Goal: Task Accomplishment & Management: Manage account settings

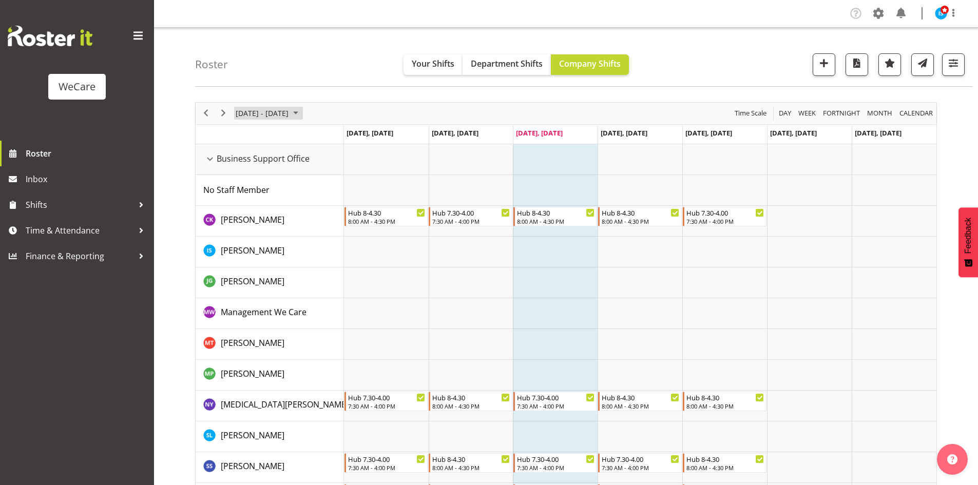
click at [289, 113] on span "Sep 29 - Oct 05, 2025" at bounding box center [262, 113] width 55 height 13
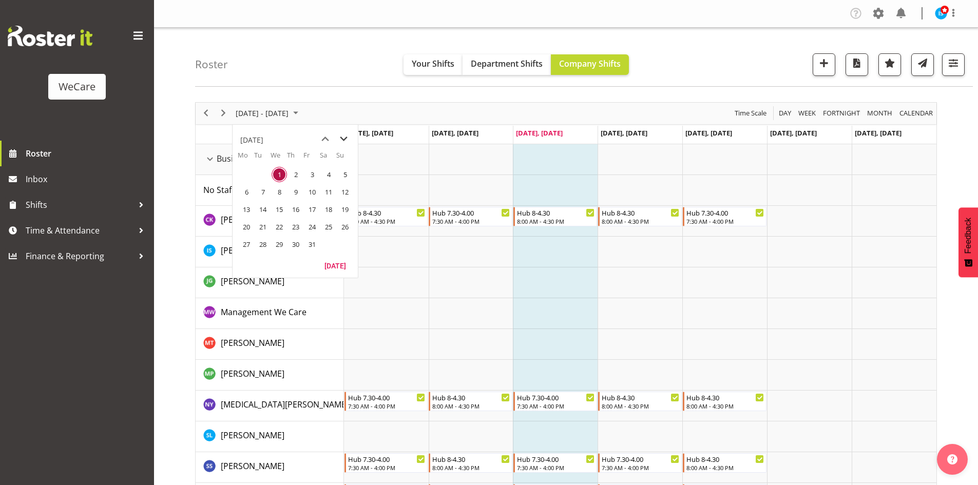
click at [347, 137] on span "next month" at bounding box center [344, 139] width 18 height 18
click at [263, 196] on span "4" at bounding box center [262, 191] width 15 height 15
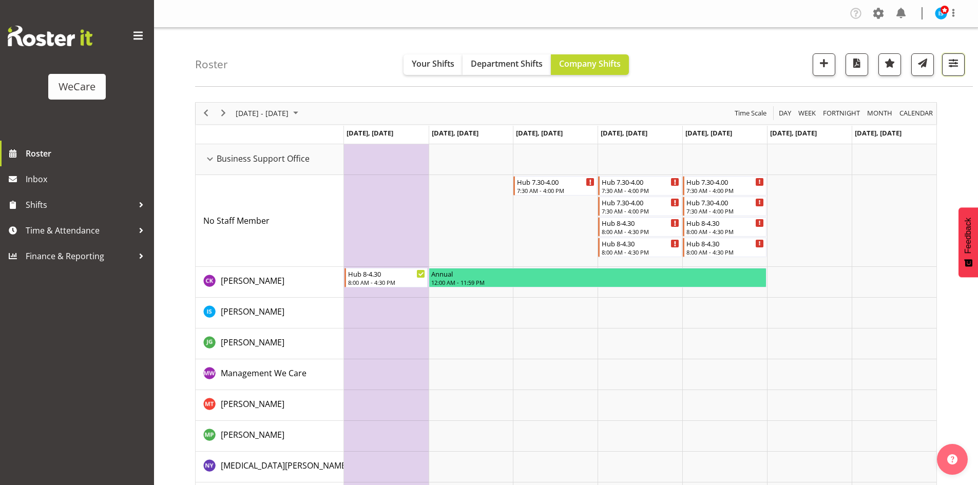
click at [955, 63] on span "button" at bounding box center [952, 62] width 13 height 13
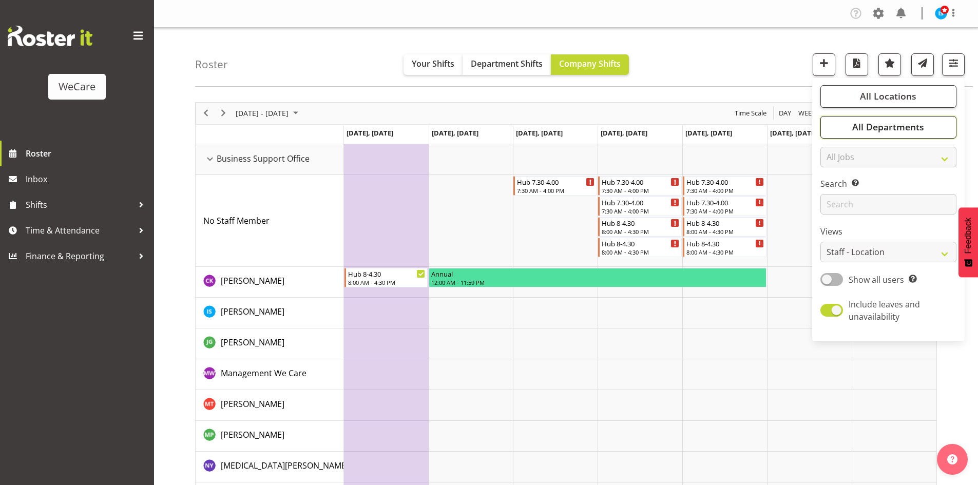
click at [926, 123] on button "All Departments" at bounding box center [888, 127] width 136 height 23
drag, startPoint x: 917, startPoint y: 237, endPoint x: 873, endPoint y: 213, distance: 49.4
click at [916, 237] on span "Deselect All" at bounding box center [900, 239] width 42 height 10
checkbox input "false"
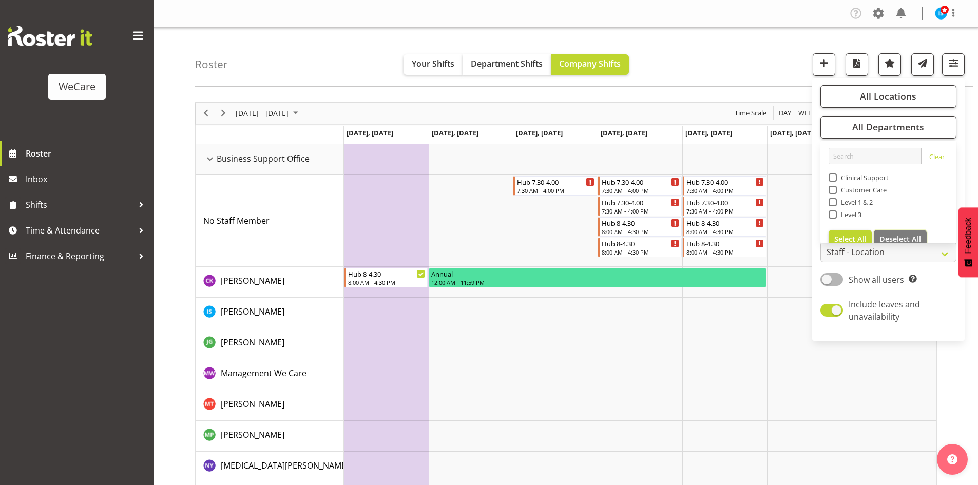
checkbox input "false"
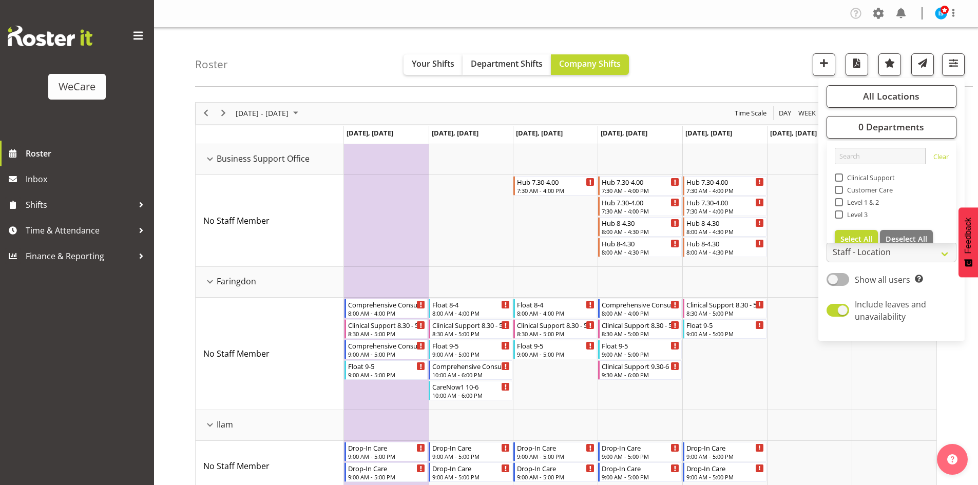
click at [840, 201] on span at bounding box center [838, 202] width 8 height 8
click at [840, 201] on input "Level 1 & 2" at bounding box center [837, 202] width 7 height 7
checkbox input "true"
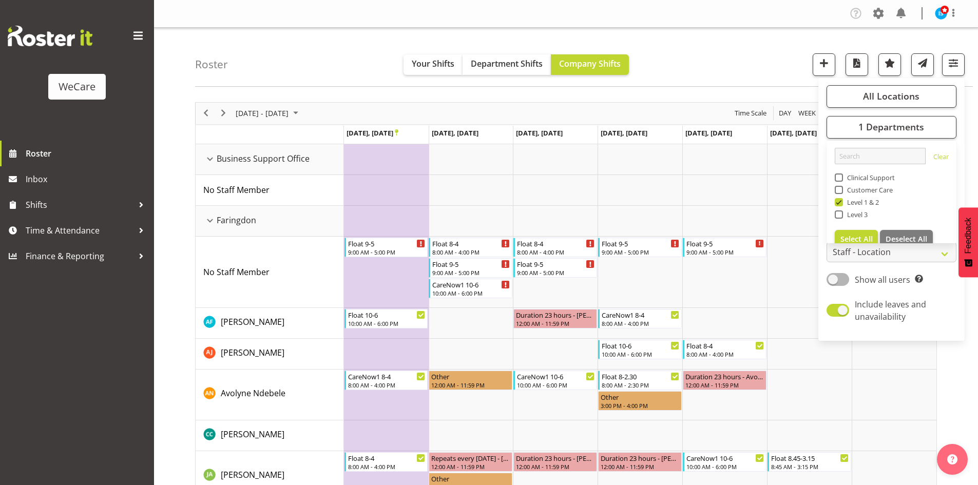
click at [293, 77] on div "Roster Your Shifts Department Shifts Company Shifts All Locations Clear Busines…" at bounding box center [584, 57] width 778 height 59
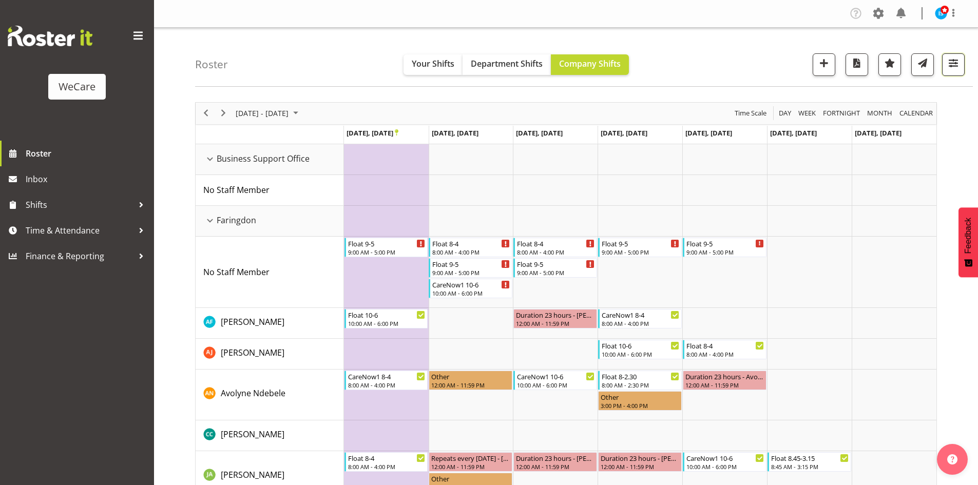
click at [961, 75] on button "button" at bounding box center [953, 64] width 23 height 23
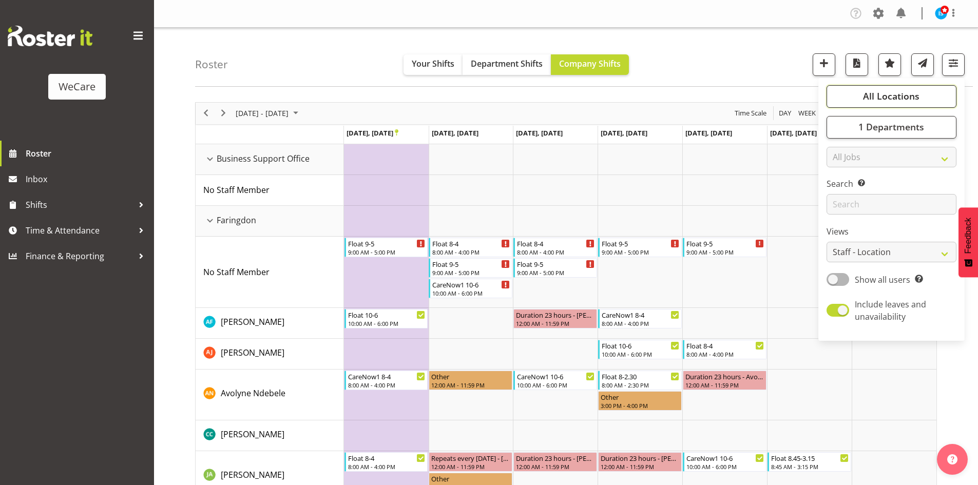
click at [904, 91] on span "All Locations" at bounding box center [891, 96] width 56 height 12
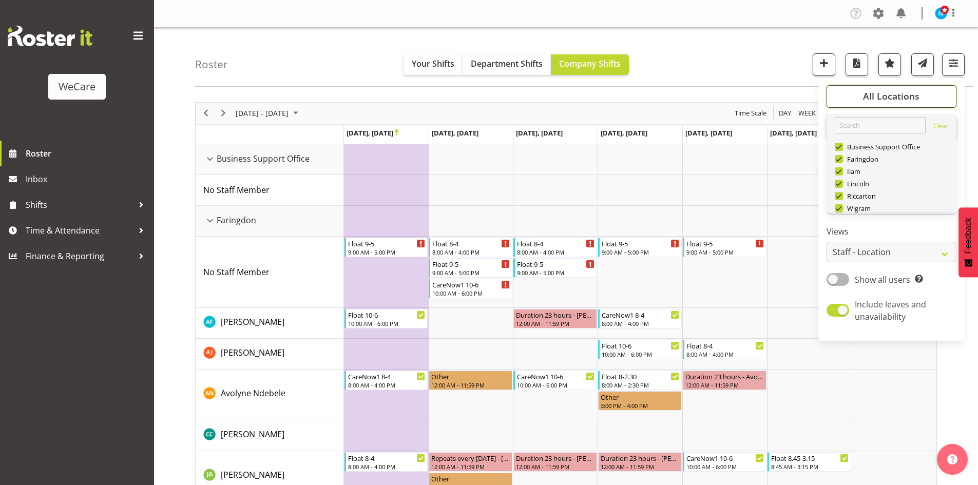
scroll to position [37, 0]
drag, startPoint x: 910, startPoint y: 210, endPoint x: 908, endPoint y: 191, distance: 18.7
click at [908, 201] on div "Clear Business Support Office Faringdon Ilam Lincoln Riccarton Wigram Select Al…" at bounding box center [891, 161] width 130 height 103
drag, startPoint x: 908, startPoint y: 191, endPoint x: 859, endPoint y: 175, distance: 51.9
click at [909, 191] on span "Deselect All" at bounding box center [906, 196] width 42 height 10
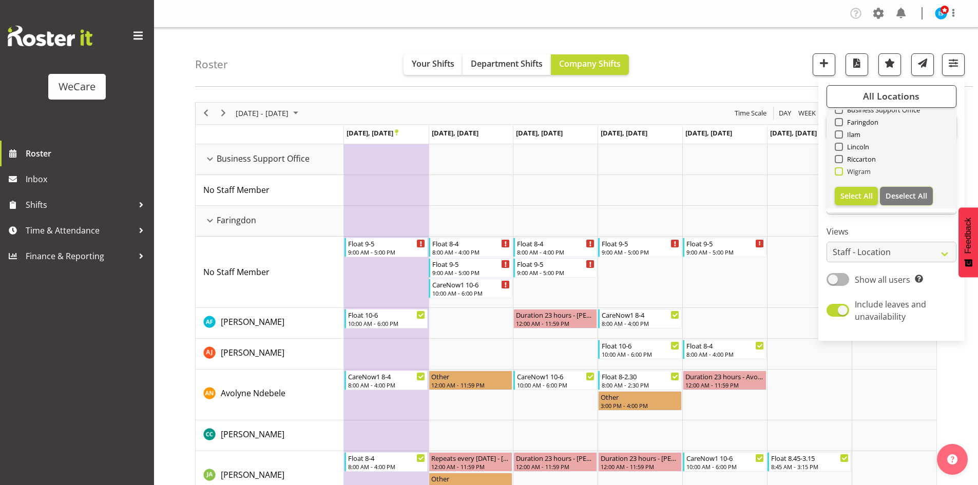
checkbox input "false"
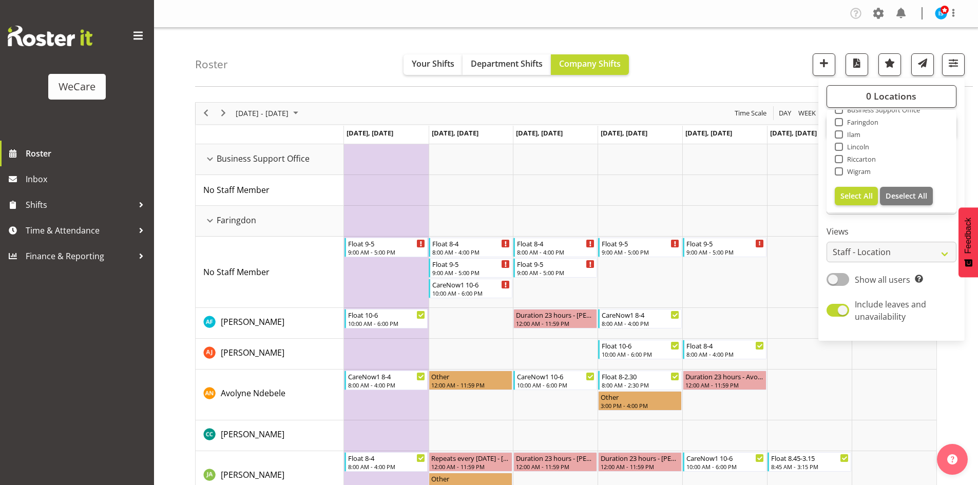
click at [854, 173] on span "Wigram" at bounding box center [857, 171] width 28 height 8
click at [841, 173] on input "Wigram" at bounding box center [837, 171] width 7 height 7
checkbox input "true"
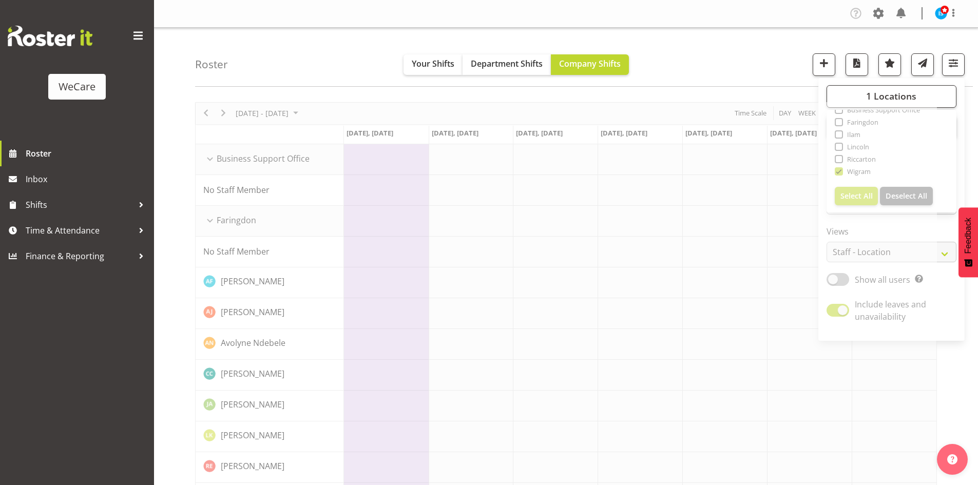
click at [717, 43] on div "Roster Your Shifts Department Shifts Company Shifts 1 Locations Clear Business …" at bounding box center [584, 57] width 778 height 59
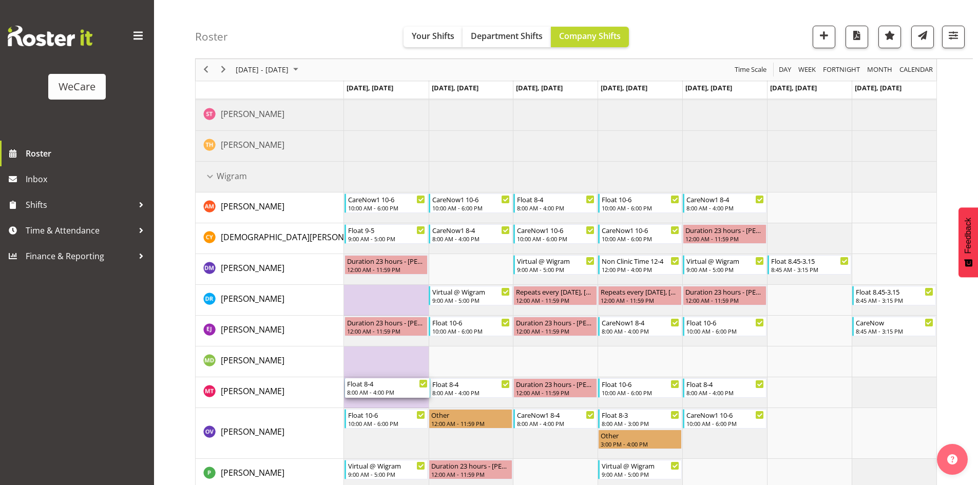
scroll to position [928, 0]
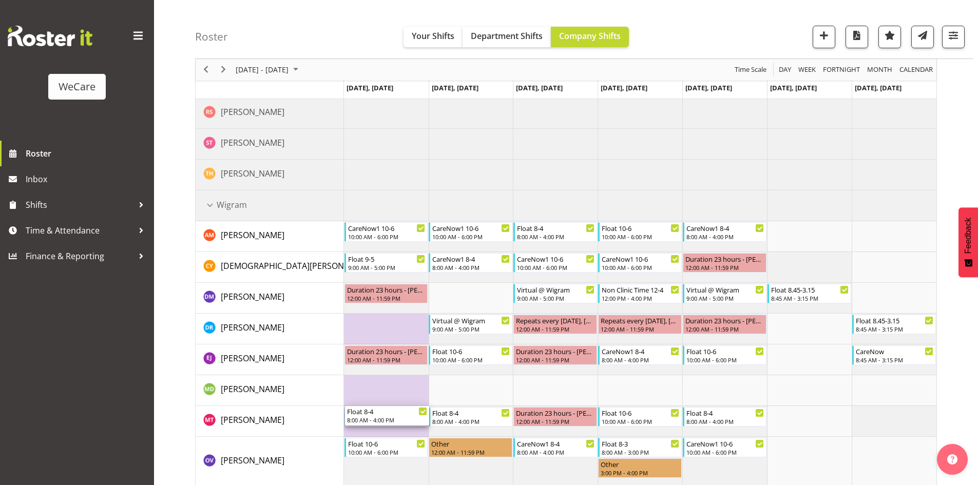
drag, startPoint x: 376, startPoint y: 259, endPoint x: 386, endPoint y: 412, distance: 153.8
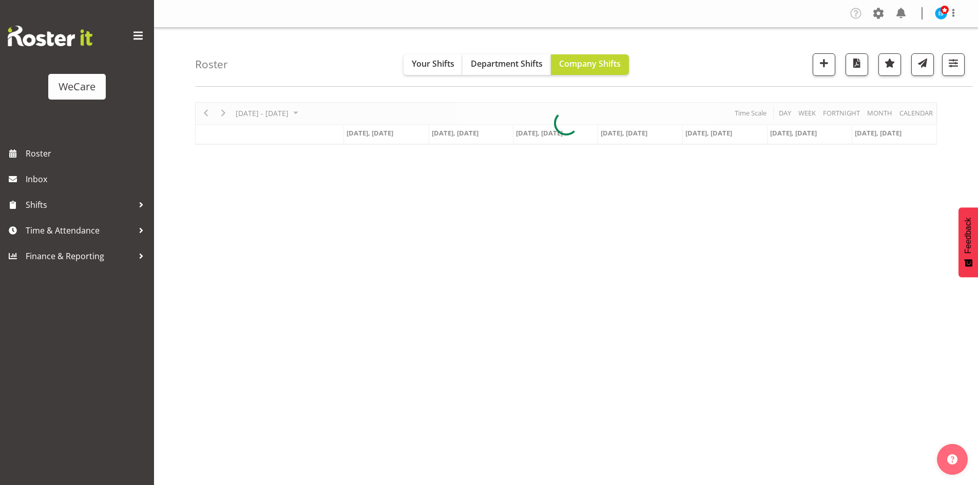
scroll to position [20, 0]
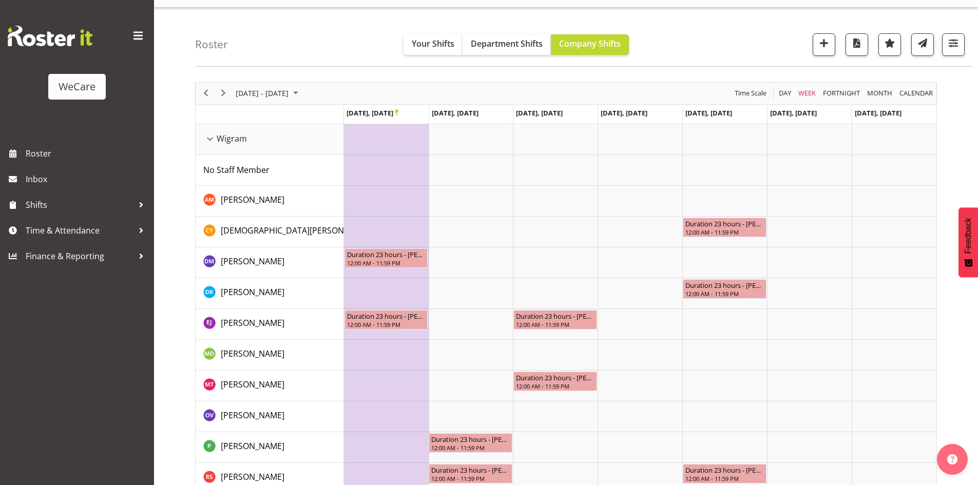
scroll to position [99, 0]
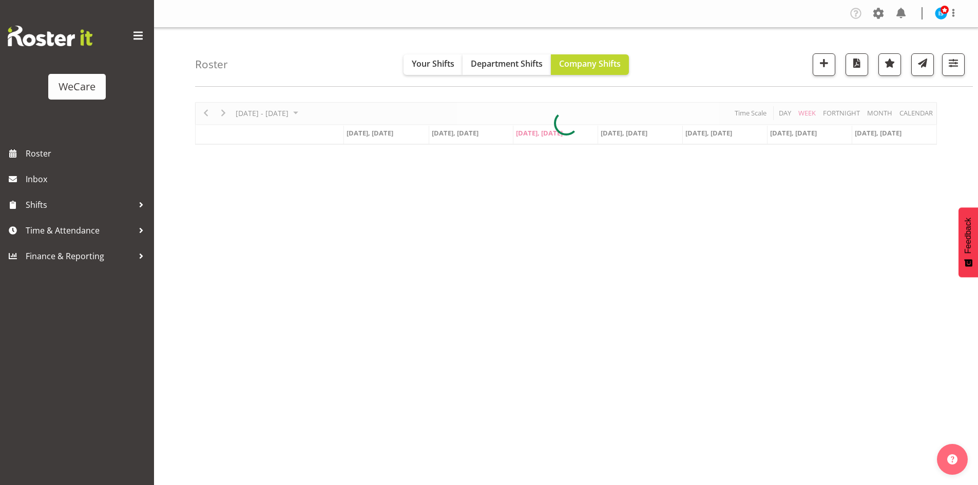
scroll to position [20, 0]
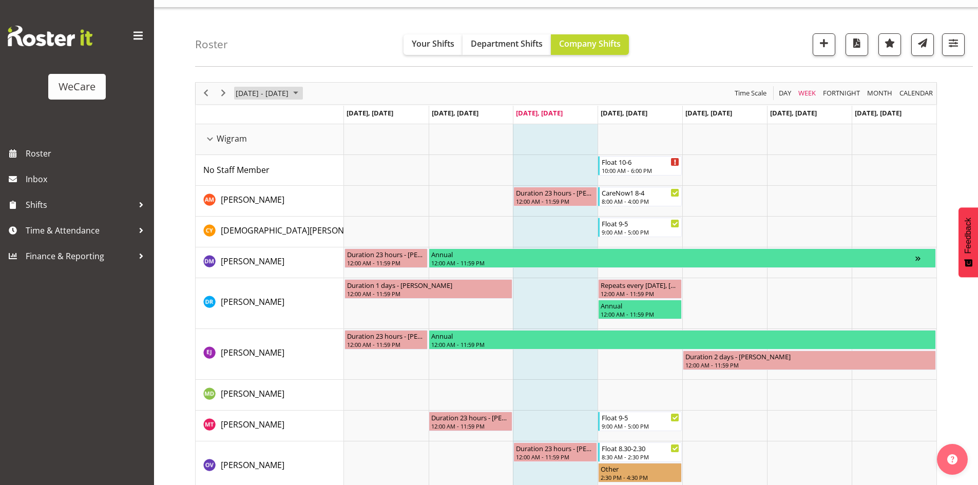
click at [276, 89] on span "Sep 29 - Oct 05, 2025" at bounding box center [262, 93] width 55 height 13
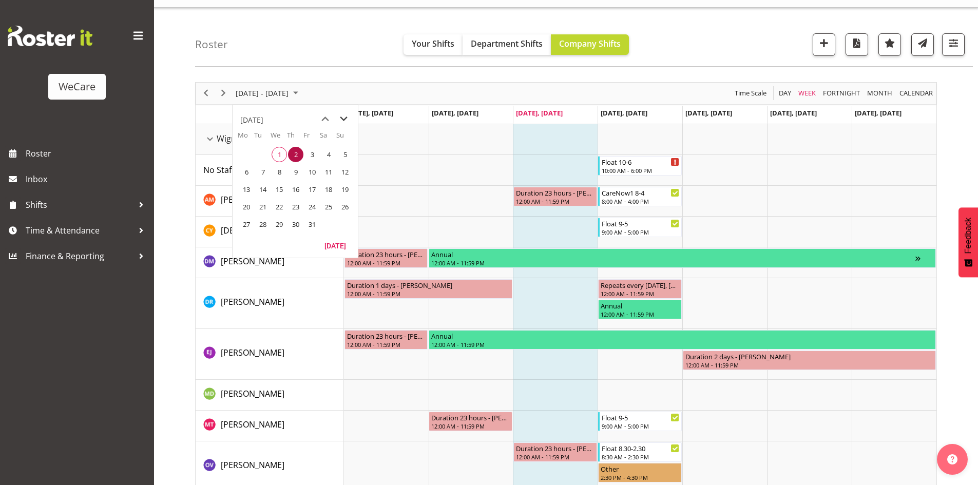
click at [345, 122] on span "next month" at bounding box center [344, 119] width 18 height 18
click at [265, 176] on span "4" at bounding box center [262, 171] width 15 height 15
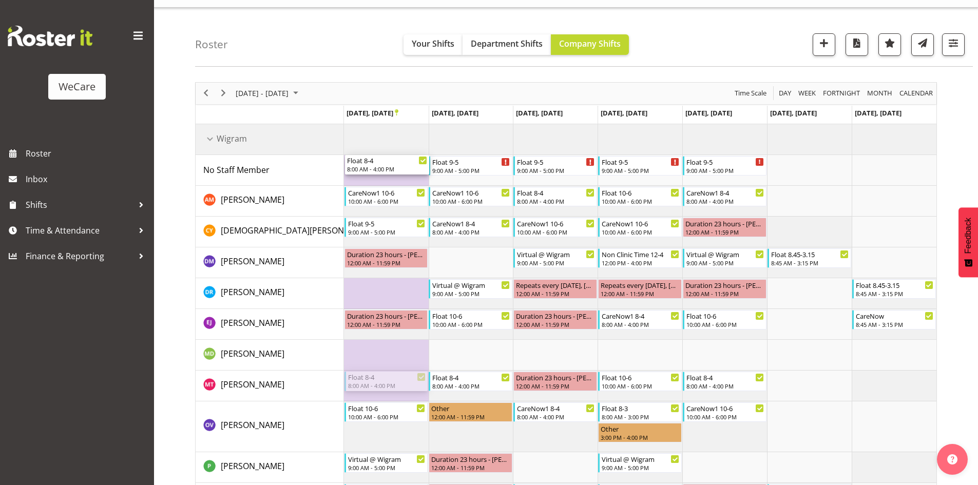
drag, startPoint x: 380, startPoint y: 386, endPoint x: 391, endPoint y: 174, distance: 212.2
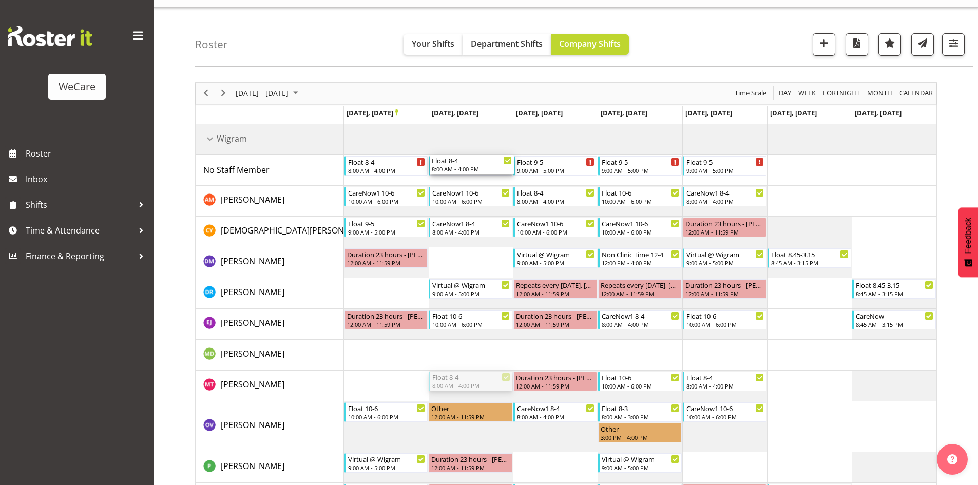
drag, startPoint x: 444, startPoint y: 381, endPoint x: 459, endPoint y: 168, distance: 213.5
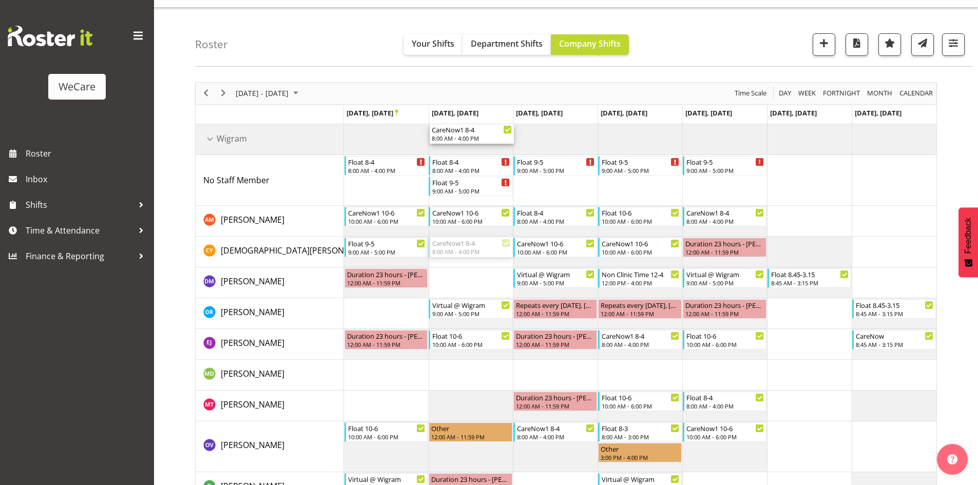
drag, startPoint x: 481, startPoint y: 245, endPoint x: 482, endPoint y: 153, distance: 91.9
click at [482, 153] on div "CareNow1 8-4 8:00 AM - 4:00 PM Float 8-4 8:00 AM - 4:00 PM Float 8-4 8:00 AM - …" at bounding box center [640, 369] width 592 height 491
click at [444, 202] on td "Timeline Week of November 4, 2025" at bounding box center [471, 180] width 85 height 51
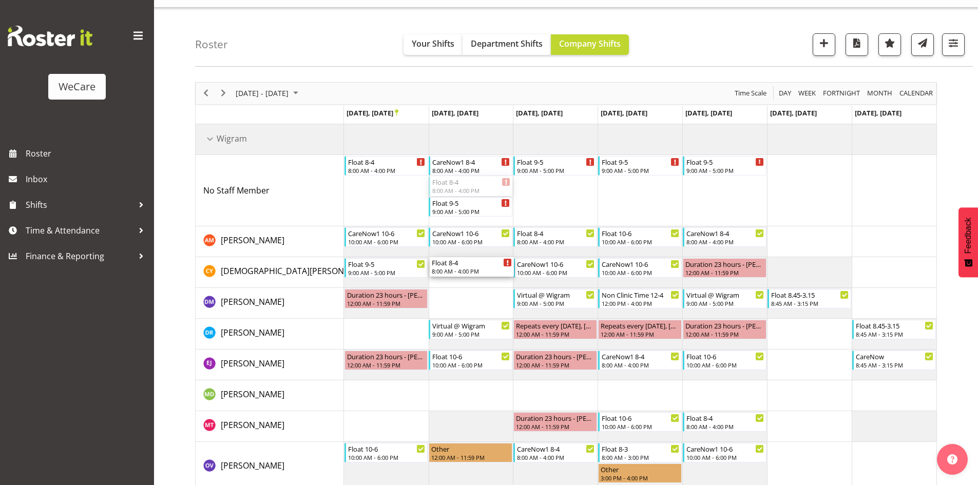
drag, startPoint x: 458, startPoint y: 182, endPoint x: 468, endPoint y: 279, distance: 97.5
click at [468, 279] on div "Float 8-4 8:00 AM - 4:00 PM CareNow1 8-4 8:00 AM - 4:00 PM Float 8-4 8:00 AM - …" at bounding box center [640, 380] width 592 height 512
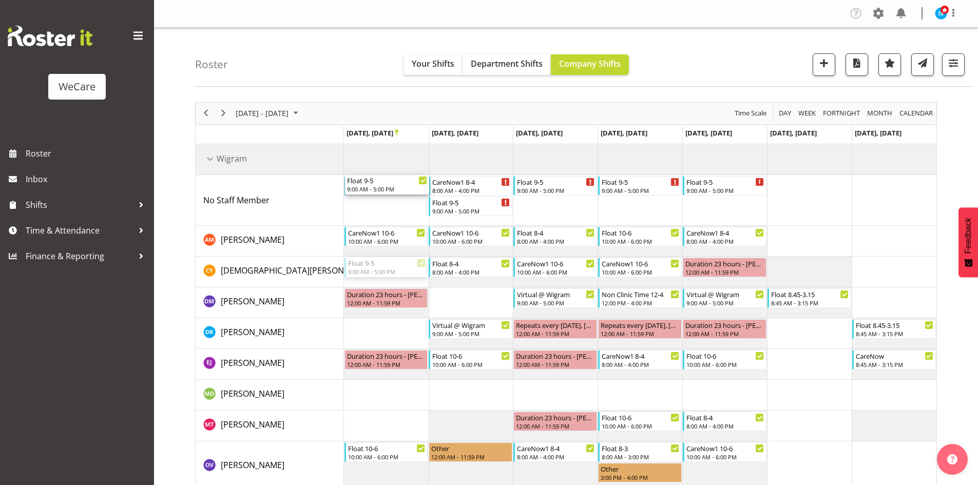
drag, startPoint x: 374, startPoint y: 269, endPoint x: 375, endPoint y: 208, distance: 61.6
click at [375, 208] on div "Float 8-4 8:00 AM - 4:00 PM CareNow1 8-4 8:00 AM - 4:00 PM Float 9-5 9:00 AM - …" at bounding box center [640, 389] width 592 height 491
drag, startPoint x: 374, startPoint y: 184, endPoint x: 374, endPoint y: 258, distance: 73.9
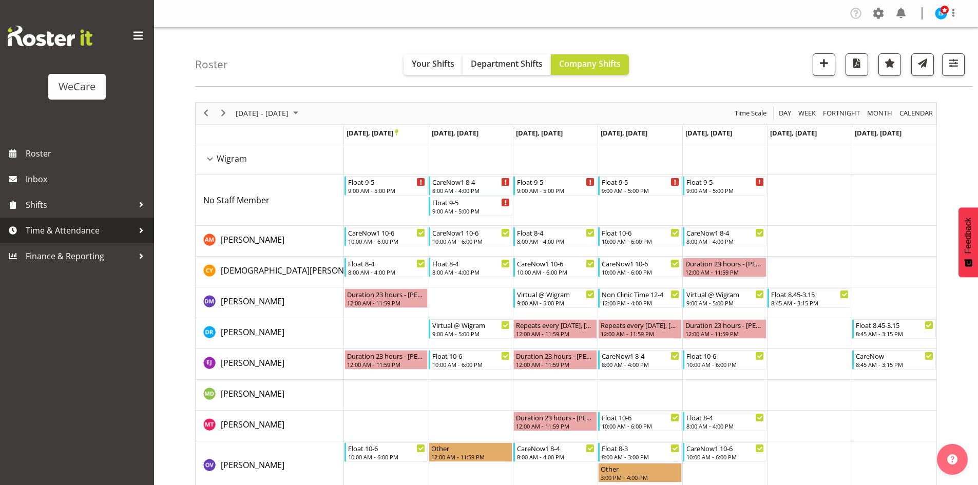
click at [61, 236] on span "Time & Attendance" at bounding box center [80, 230] width 108 height 15
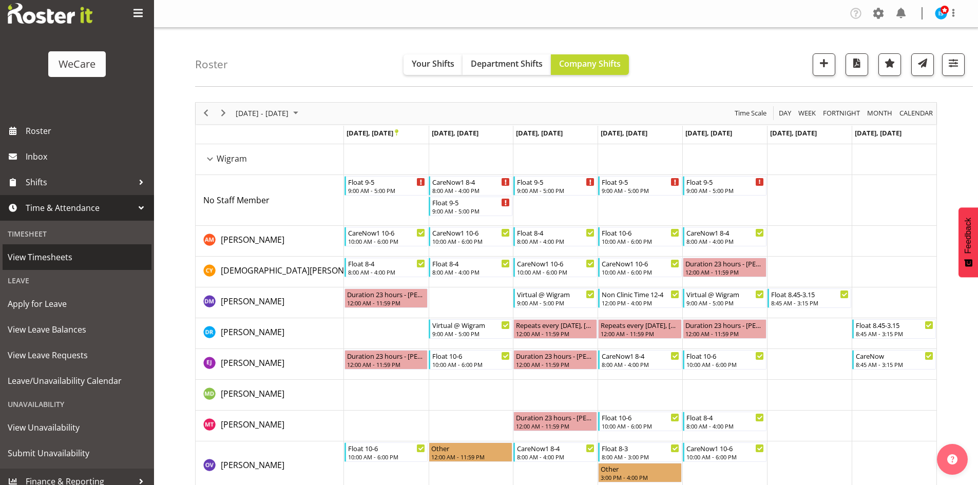
scroll to position [32, 0]
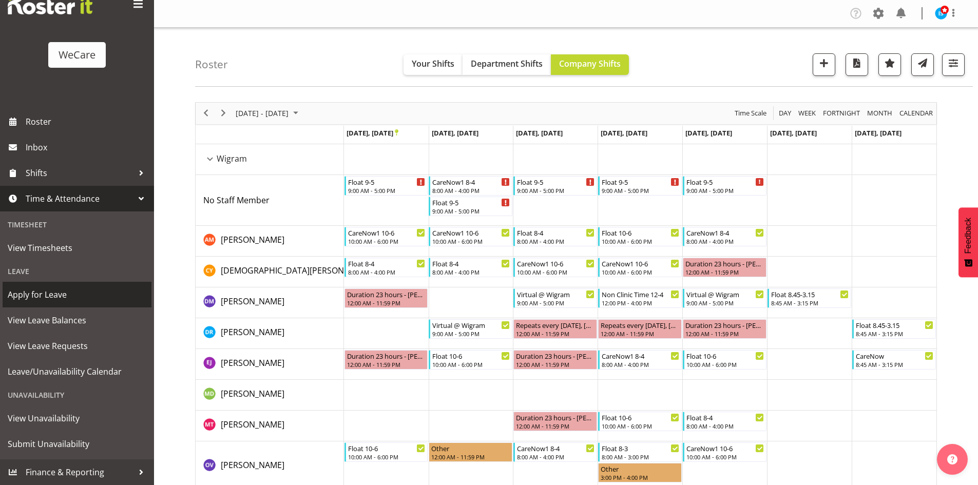
click at [67, 288] on span "Apply for Leave" at bounding box center [77, 294] width 139 height 15
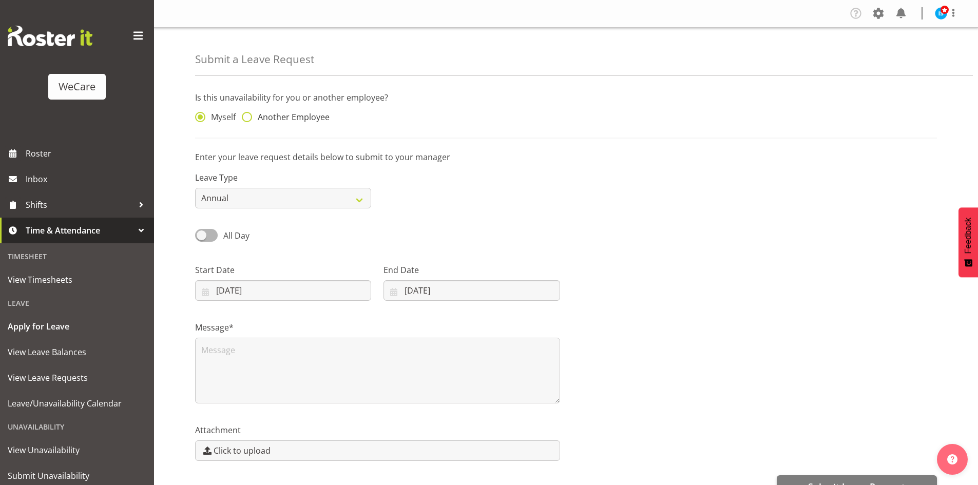
click at [272, 122] on span "Another Employee" at bounding box center [290, 117] width 77 height 10
click at [248, 121] on input "Another Employee" at bounding box center [245, 117] width 7 height 7
radio input "true"
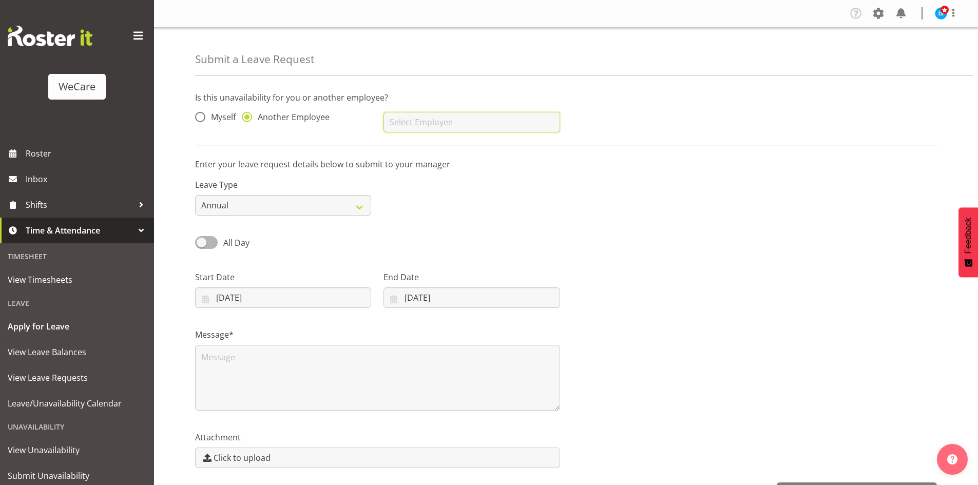
click at [390, 128] on input "text" at bounding box center [471, 122] width 176 height 21
type input "[PERSON_NAME]"
click at [283, 191] on label "Leave Type" at bounding box center [283, 185] width 176 height 12
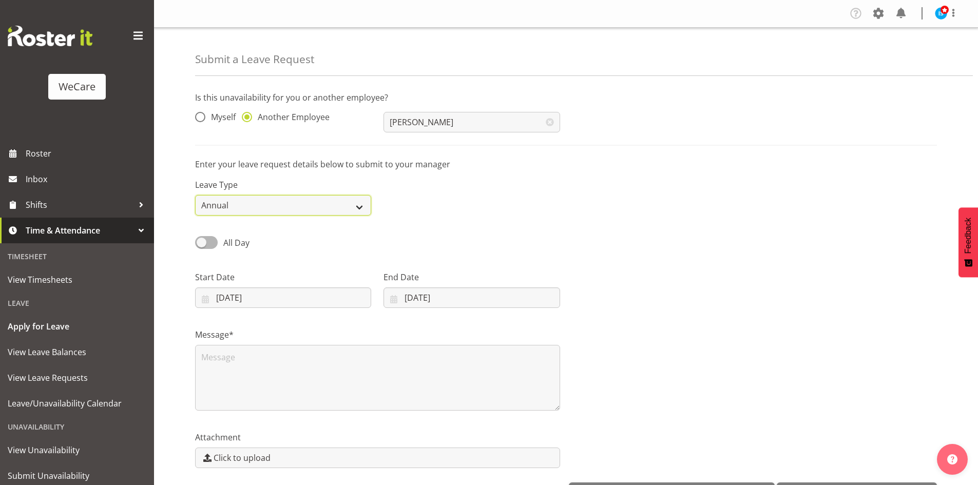
drag, startPoint x: 283, startPoint y: 197, endPoint x: 279, endPoint y: 202, distance: 6.3
click at [283, 197] on select "Annual Sick Leave Without Pay Bereavement Domestic Violence Parental Jury Servi…" at bounding box center [283, 205] width 176 height 21
select select "Other"
click at [195, 195] on select "Annual Sick Leave Without Pay Bereavement Domestic Violence Parental Jury Servi…" at bounding box center [283, 205] width 176 height 21
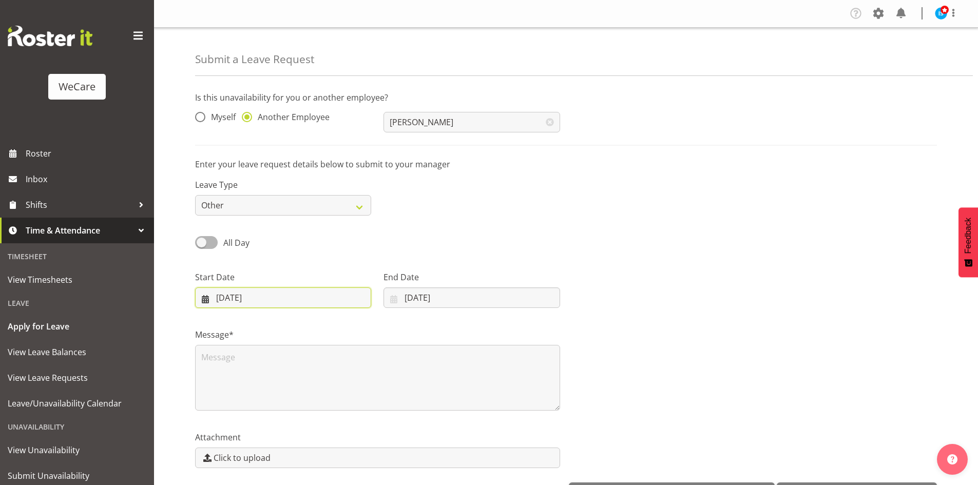
click at [254, 298] on input "01/10/2025" at bounding box center [283, 297] width 176 height 21
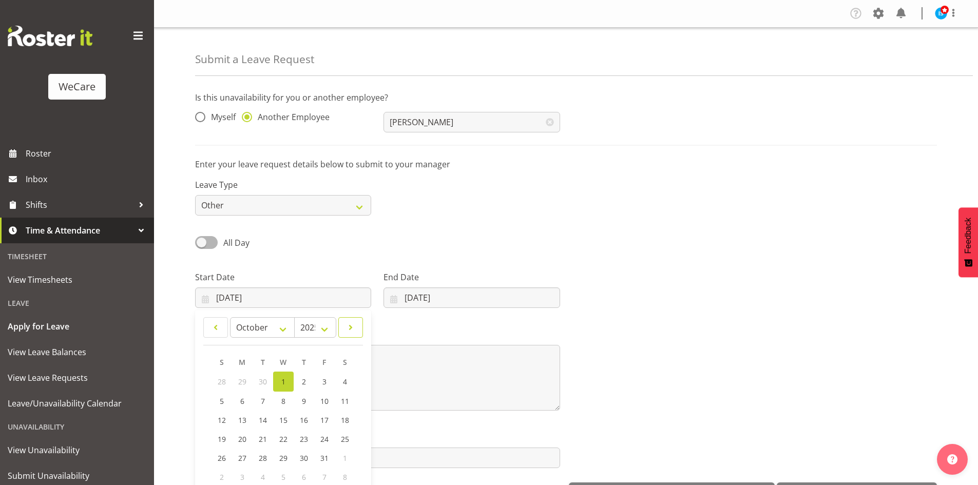
click at [352, 320] on link at bounding box center [350, 327] width 25 height 21
select select "10"
click at [241, 395] on span "3" at bounding box center [242, 400] width 4 height 10
type input "03/11/2025"
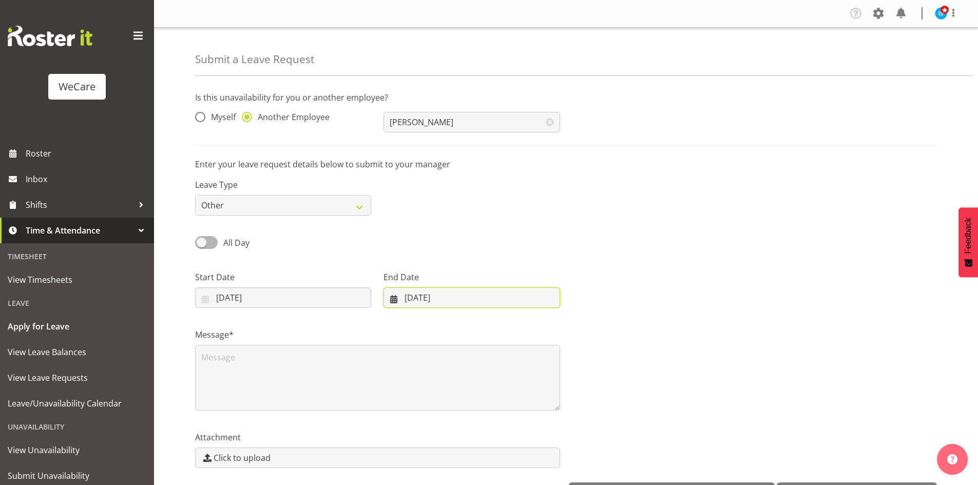
click at [457, 304] on input "01/10/2025" at bounding box center [471, 297] width 176 height 21
click at [535, 325] on link at bounding box center [527, 327] width 26 height 21
select select "10"
click at [446, 398] on span "4" at bounding box center [445, 400] width 4 height 10
type input "04/11/2025"
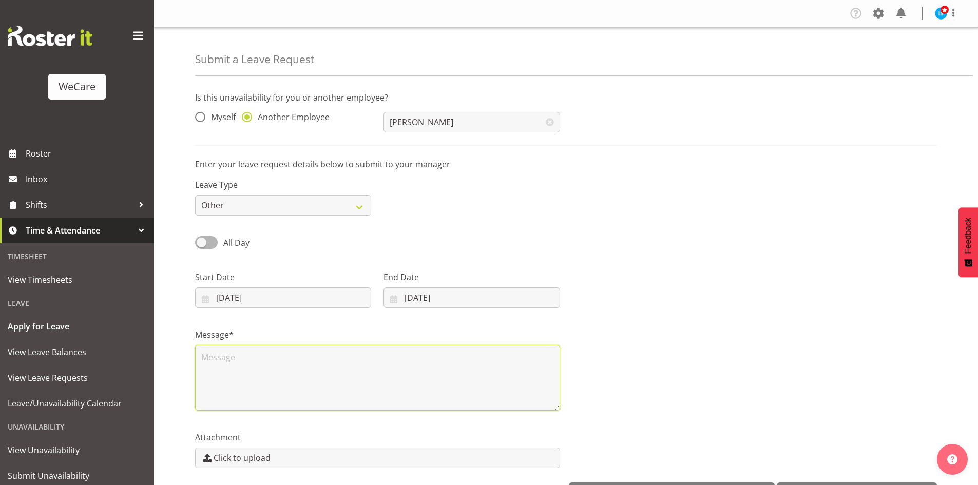
click at [398, 368] on textarea at bounding box center [377, 378] width 365 height 66
type textarea "s"
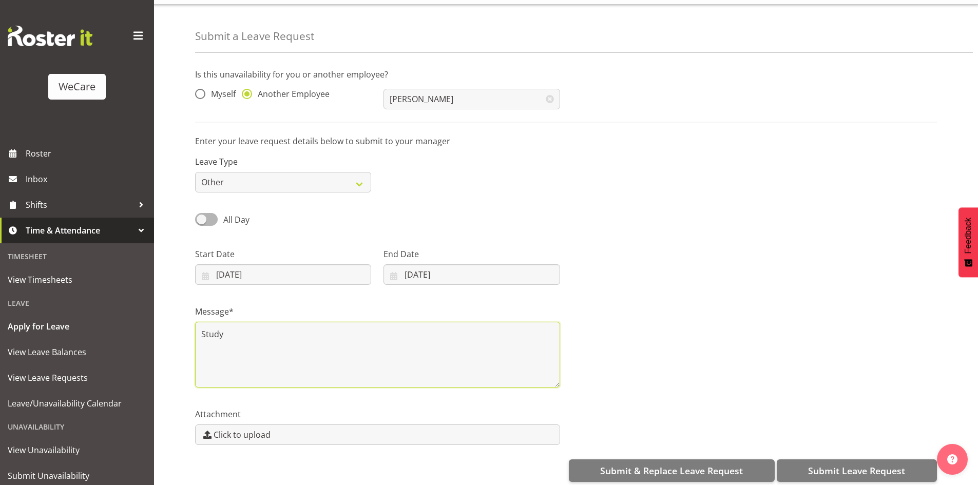
scroll to position [35, 0]
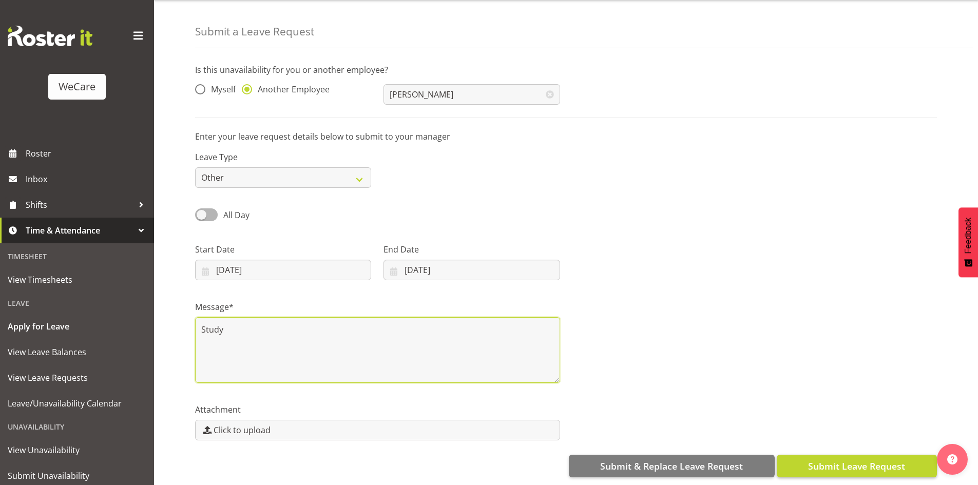
type textarea "Study"
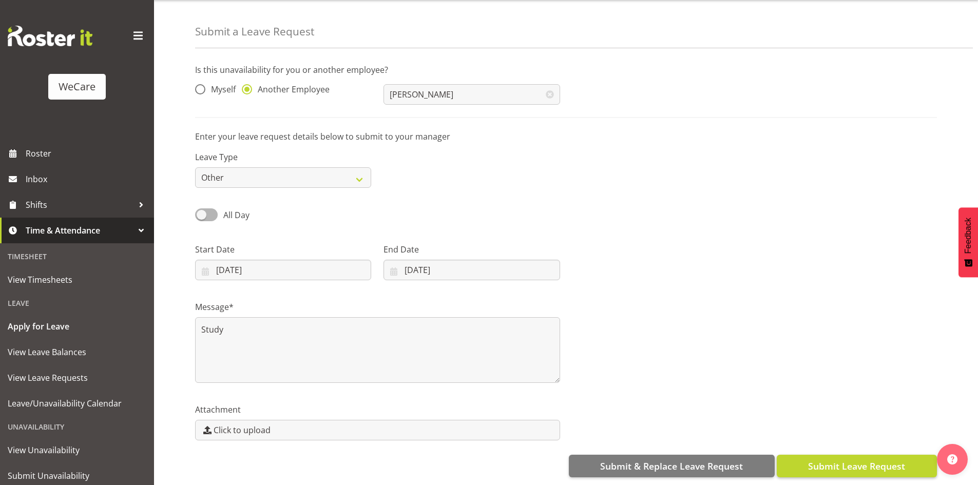
click at [832, 467] on button "Submit Leave Request" at bounding box center [856, 466] width 160 height 23
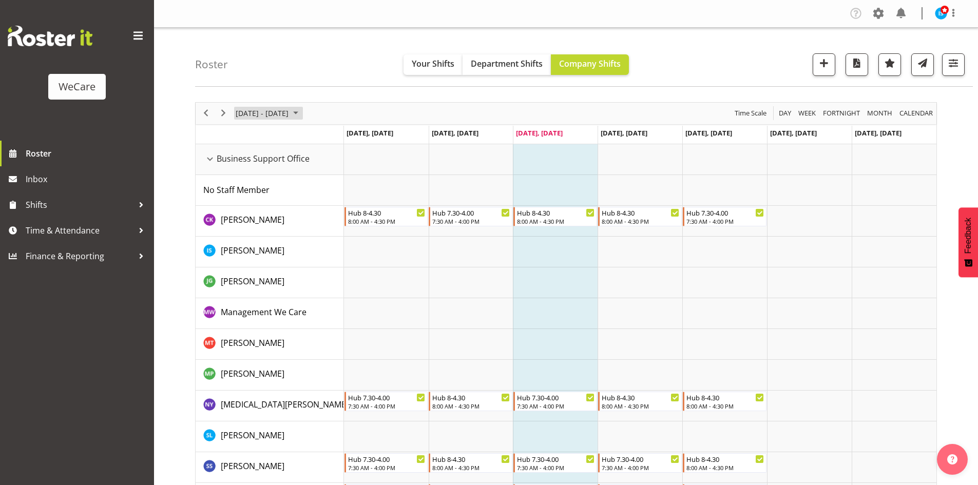
click at [275, 115] on span "[DATE] - [DATE]" at bounding box center [262, 113] width 55 height 13
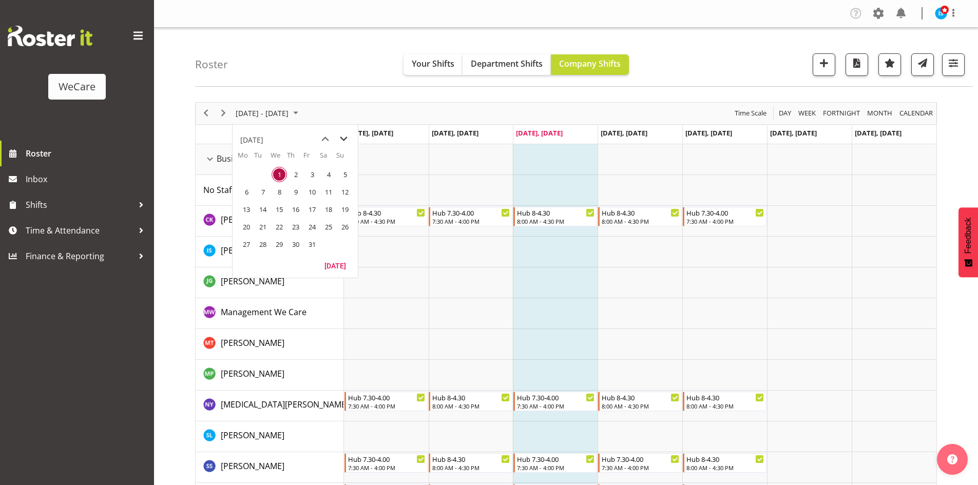
click at [342, 137] on span "next month" at bounding box center [344, 139] width 18 height 18
click at [255, 196] on td "4" at bounding box center [262, 191] width 16 height 17
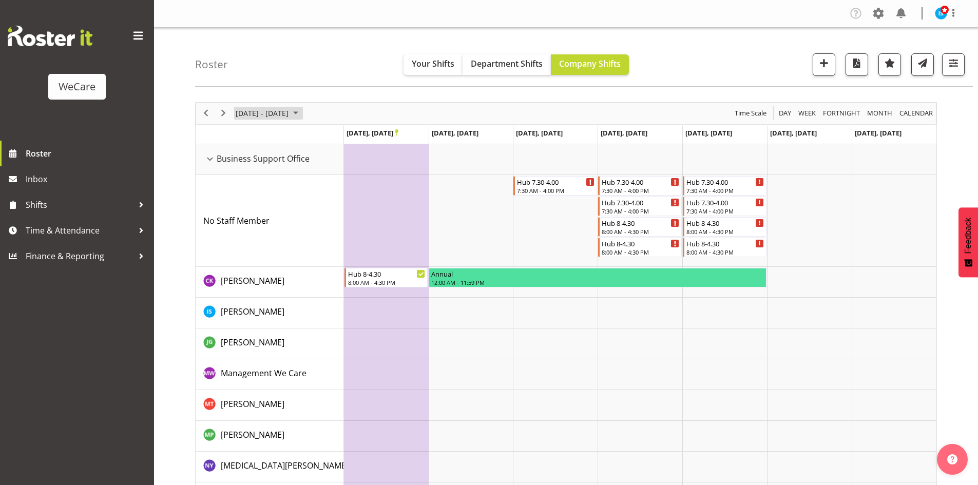
click at [289, 111] on span "[DATE] - [DATE]" at bounding box center [262, 113] width 55 height 13
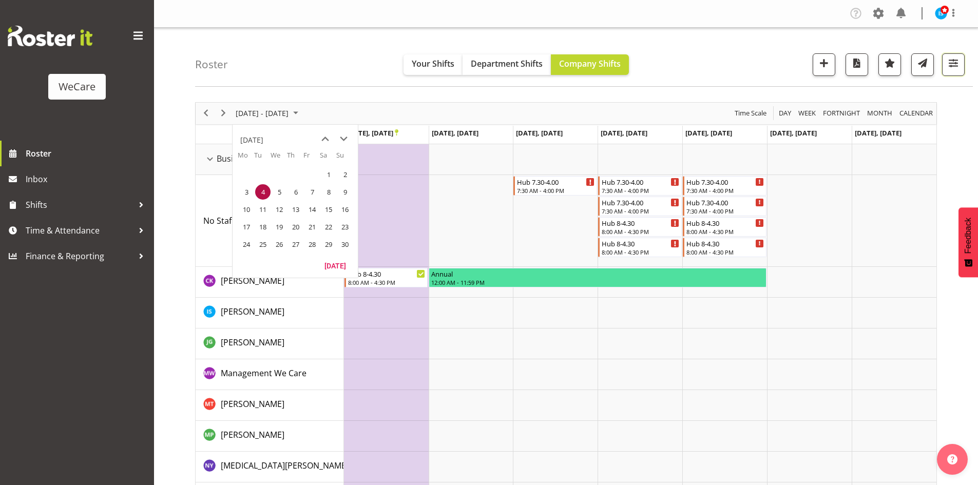
click at [959, 75] on button "button" at bounding box center [953, 64] width 23 height 23
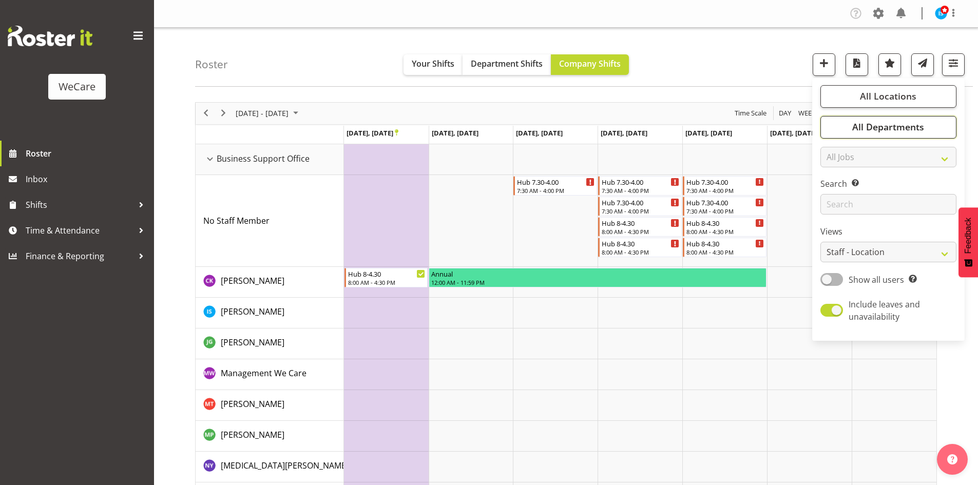
click at [930, 130] on button "All Departments" at bounding box center [888, 127] width 136 height 23
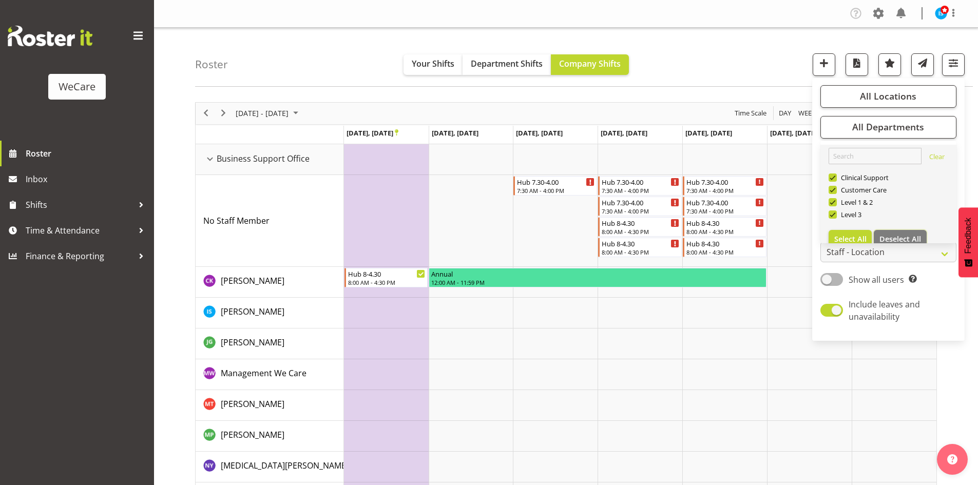
click at [920, 233] on button "Deselect All" at bounding box center [899, 239] width 53 height 18
checkbox input "false"
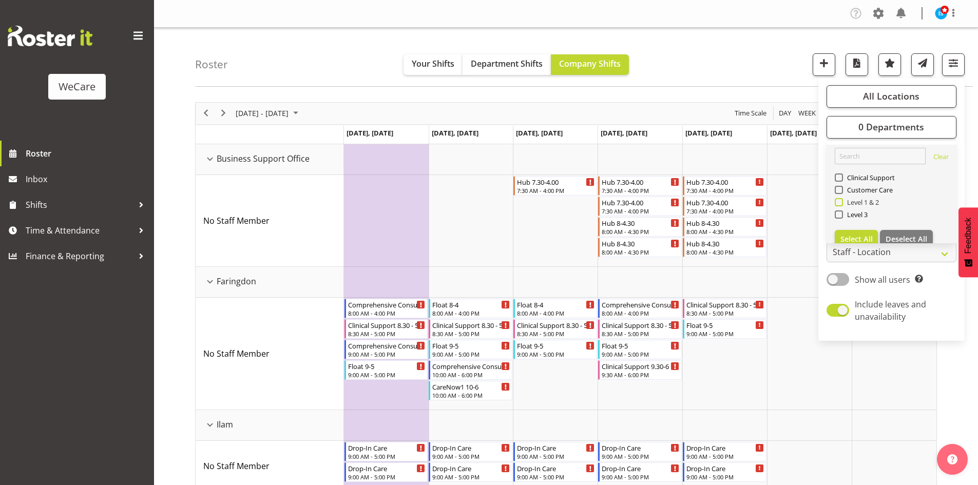
click at [844, 205] on span "Level 1 & 2" at bounding box center [861, 202] width 36 height 8
click at [841, 205] on input "Level 1 & 2" at bounding box center [837, 202] width 7 height 7
checkbox input "true"
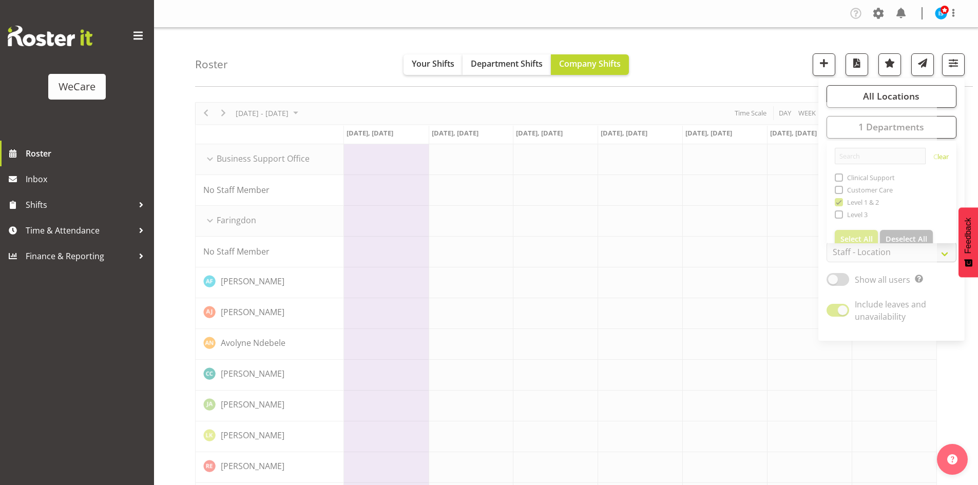
click at [304, 65] on div "Roster Your Shifts Department Shifts Company Shifts All Locations Clear Busines…" at bounding box center [584, 57] width 778 height 59
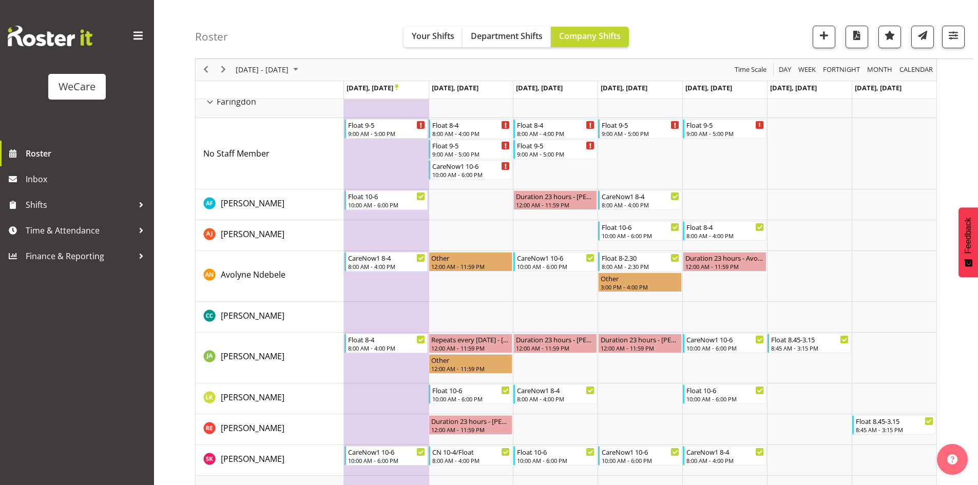
scroll to position [103, 0]
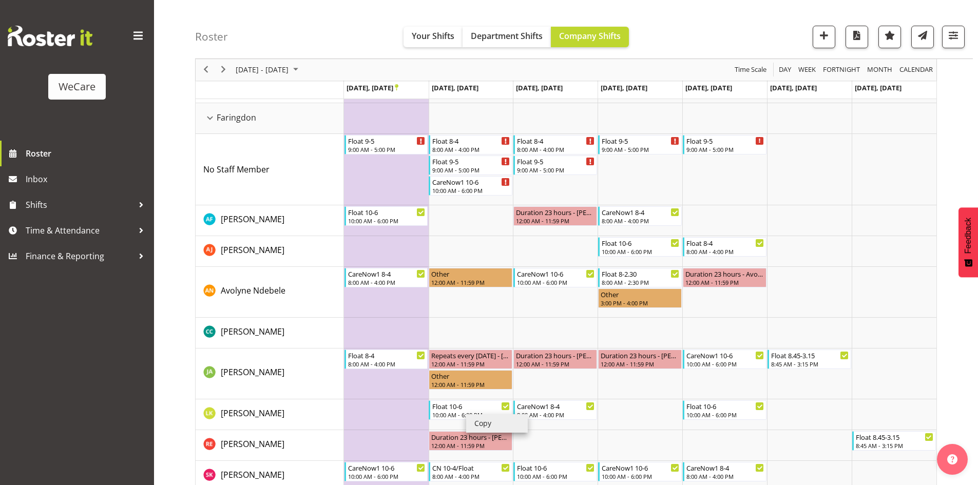
click at [473, 420] on li "Copy" at bounding box center [497, 423] width 62 height 18
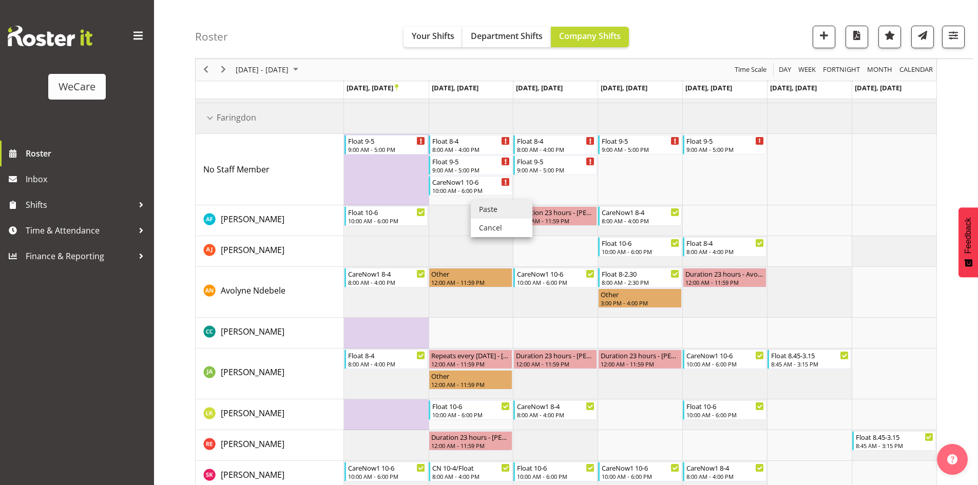
click at [482, 208] on li "Paste" at bounding box center [502, 209] width 62 height 18
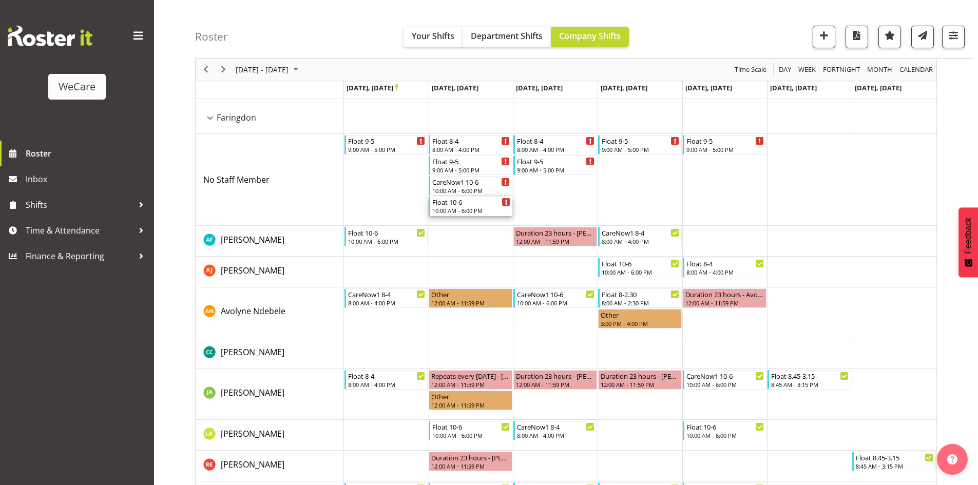
click at [464, 205] on div "Float 10-6" at bounding box center [471, 202] width 78 height 10
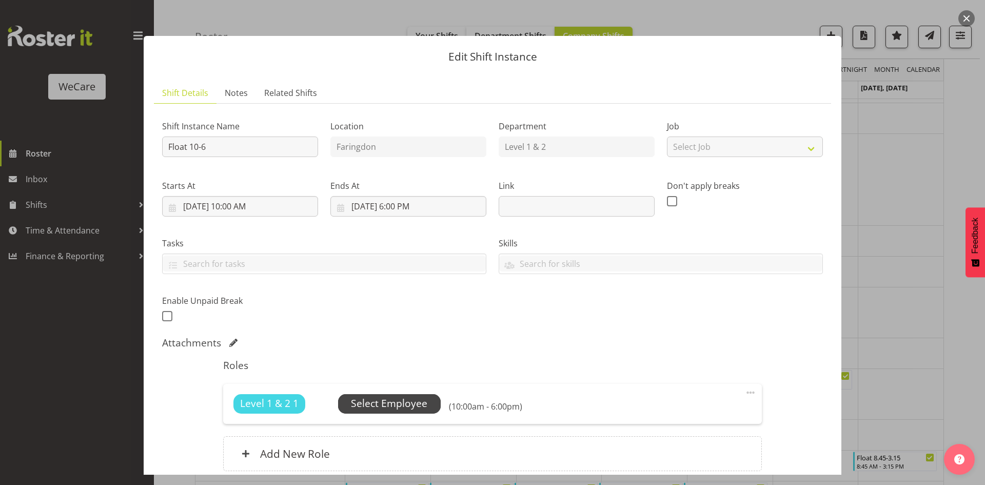
click at [407, 400] on span "Select Employee" at bounding box center [389, 403] width 76 height 15
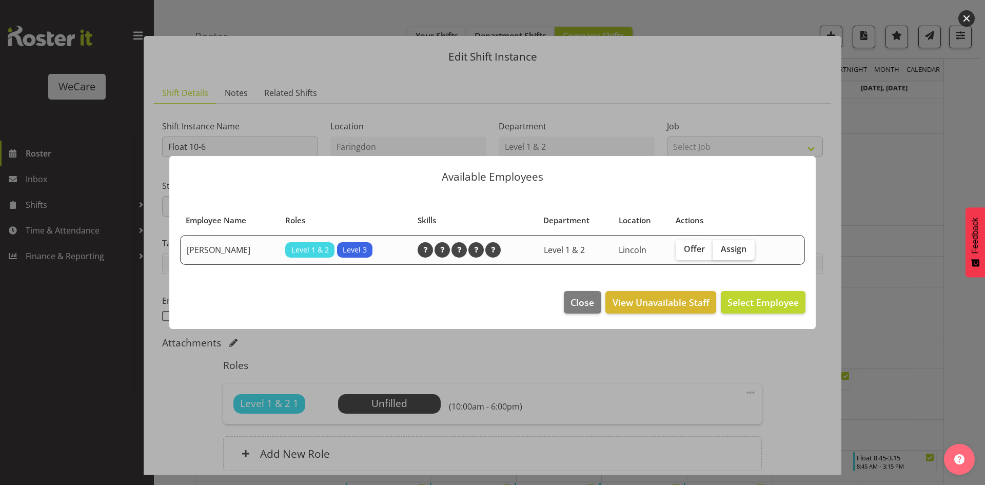
click at [718, 259] on label "Assign" at bounding box center [734, 250] width 42 height 21
click at [718, 252] on input "Assign" at bounding box center [716, 249] width 7 height 7
checkbox input "true"
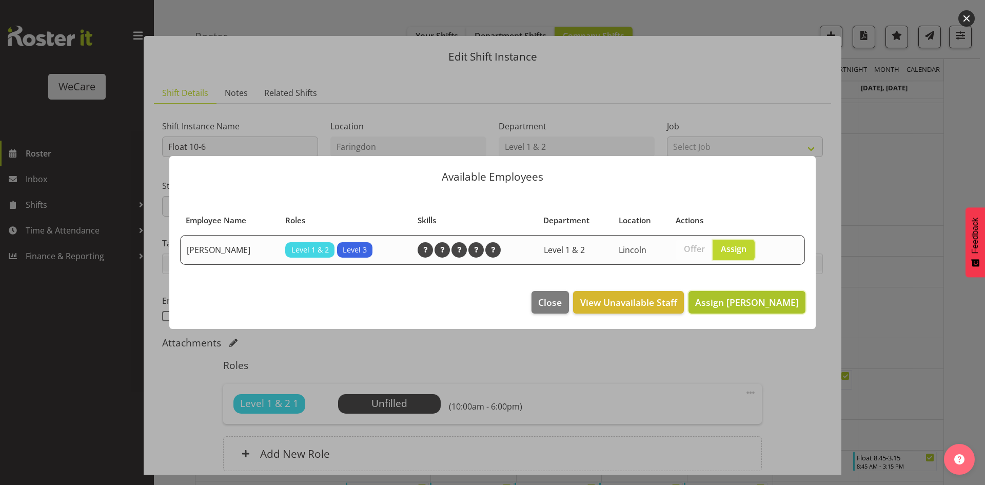
click at [746, 294] on button "Assign Amy Johannsen" at bounding box center [747, 302] width 117 height 23
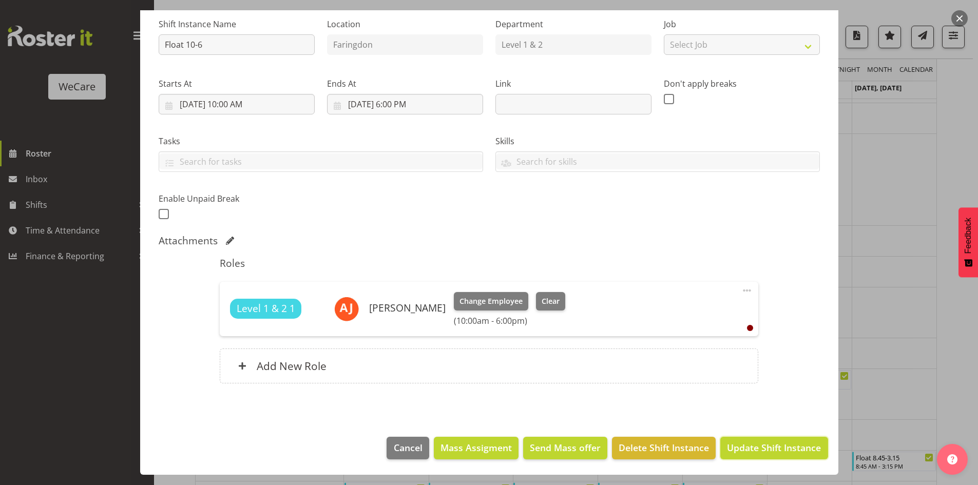
click at [770, 448] on span "Update Shift Instance" at bounding box center [774, 447] width 94 height 13
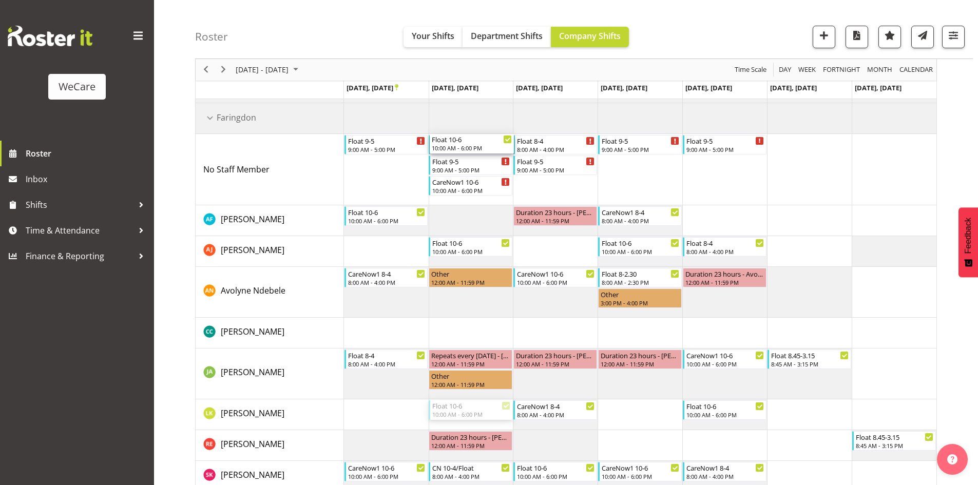
drag, startPoint x: 469, startPoint y: 358, endPoint x: 453, endPoint y: 195, distance: 163.4
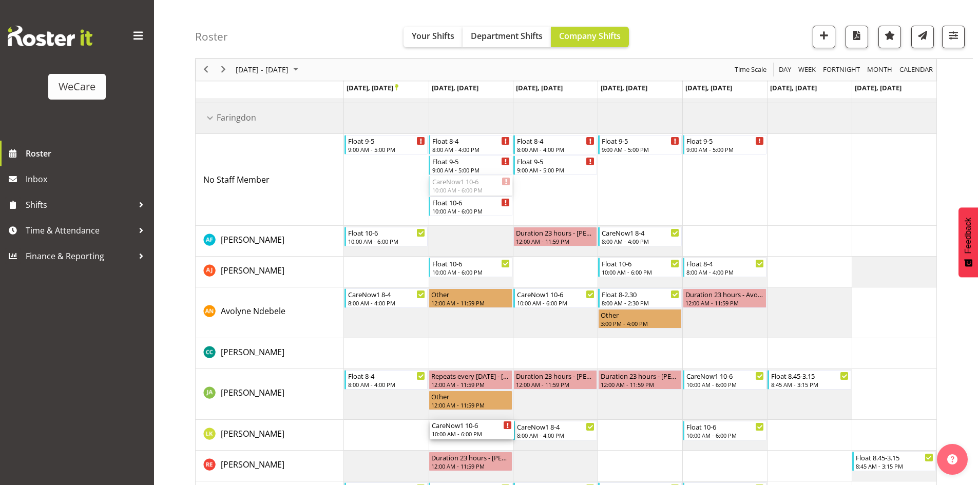
drag, startPoint x: 456, startPoint y: 185, endPoint x: 452, endPoint y: 431, distance: 245.9
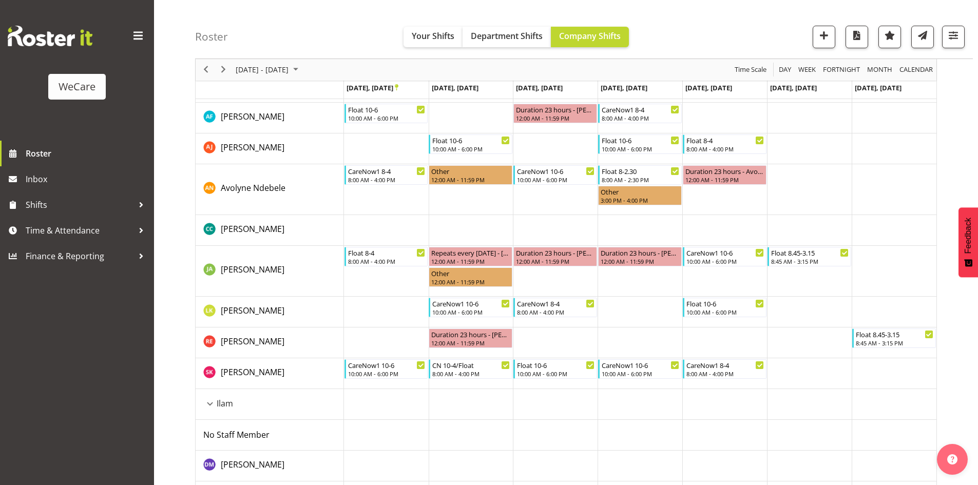
scroll to position [154, 0]
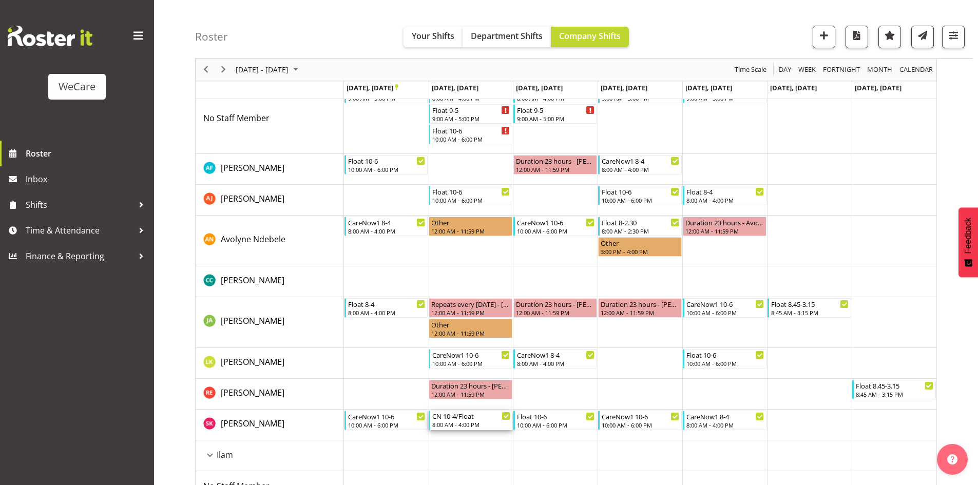
click at [436, 413] on div "CN 10-4/Float" at bounding box center [471, 416] width 78 height 10
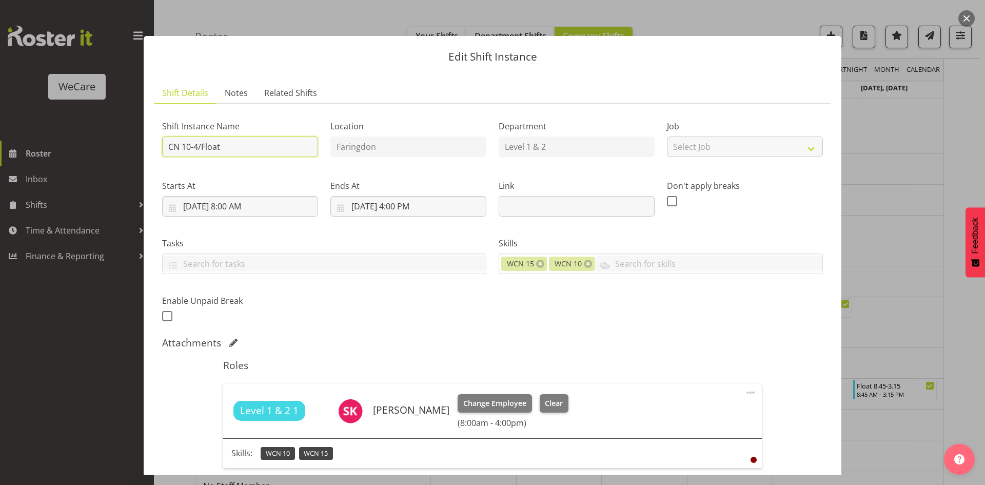
drag, startPoint x: 121, startPoint y: 137, endPoint x: 3, endPoint y: 100, distance: 123.5
click at [0, 101] on div "Edit Shift Instance Shift Details Notes Related Shifts Shift Instance Name CN 1…" at bounding box center [492, 242] width 985 height 485
type input "C"
click at [887, 171] on div at bounding box center [492, 242] width 985 height 485
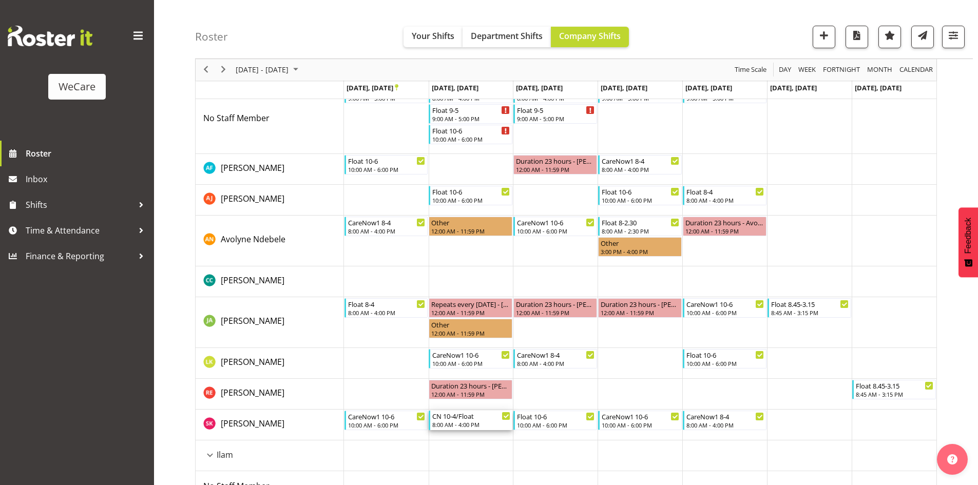
click at [451, 423] on div "8:00 AM - 4:00 PM" at bounding box center [471, 424] width 78 height 8
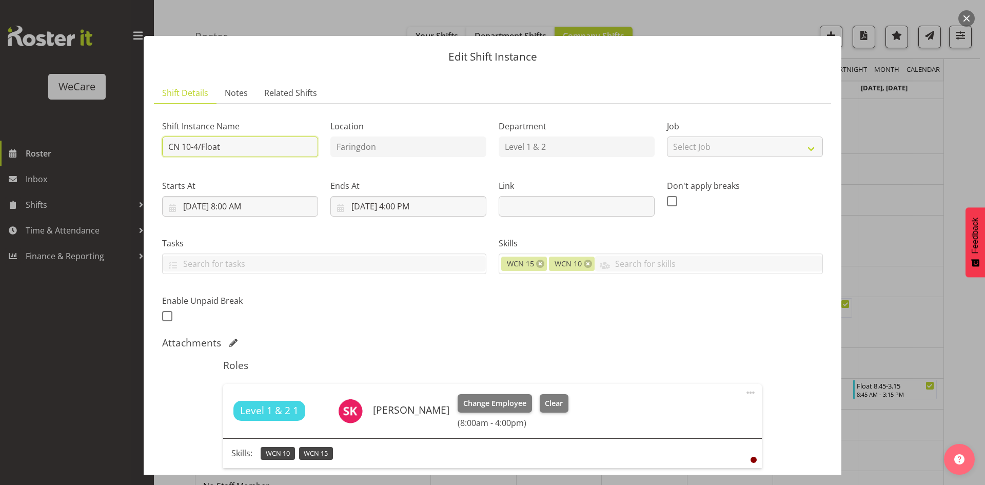
drag, startPoint x: 263, startPoint y: 151, endPoint x: 0, endPoint y: 85, distance: 271.0
click at [21, 86] on div "Edit Shift Instance Shift Details Notes Related Shifts Shift Instance Name CN 1…" at bounding box center [492, 242] width 985 height 485
type input "CareNow1 8-4"
drag, startPoint x: 563, startPoint y: 347, endPoint x: 672, endPoint y: 287, distance: 124.7
click at [562, 346] on div "Attachments" at bounding box center [492, 343] width 661 height 12
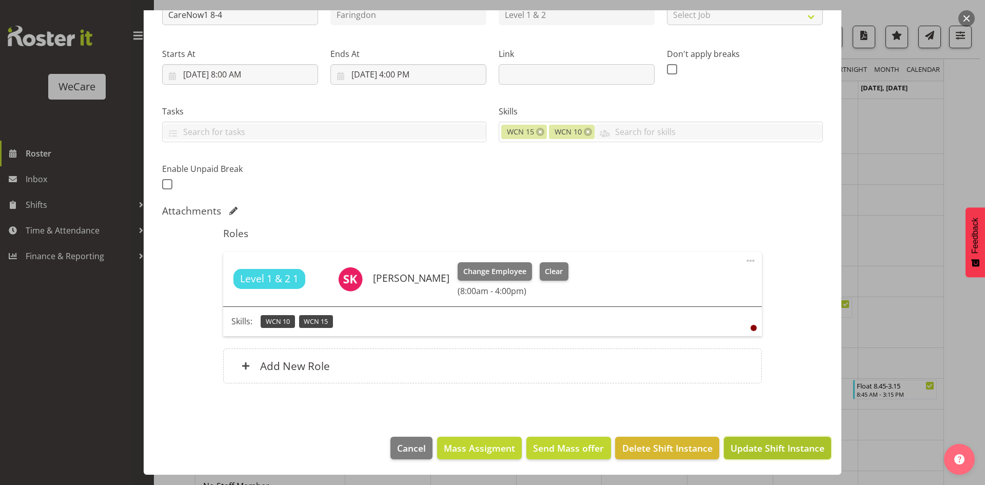
click at [803, 439] on button "Update Shift Instance" at bounding box center [777, 448] width 107 height 23
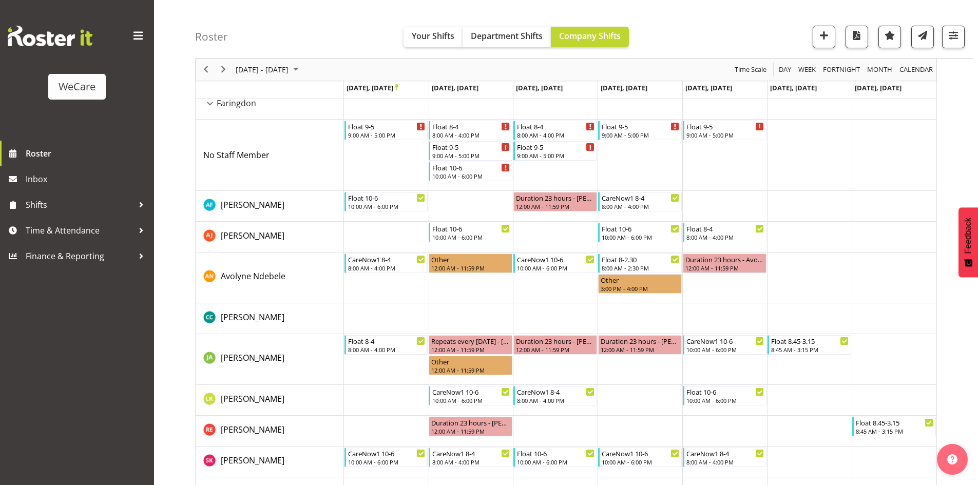
scroll to position [103, 0]
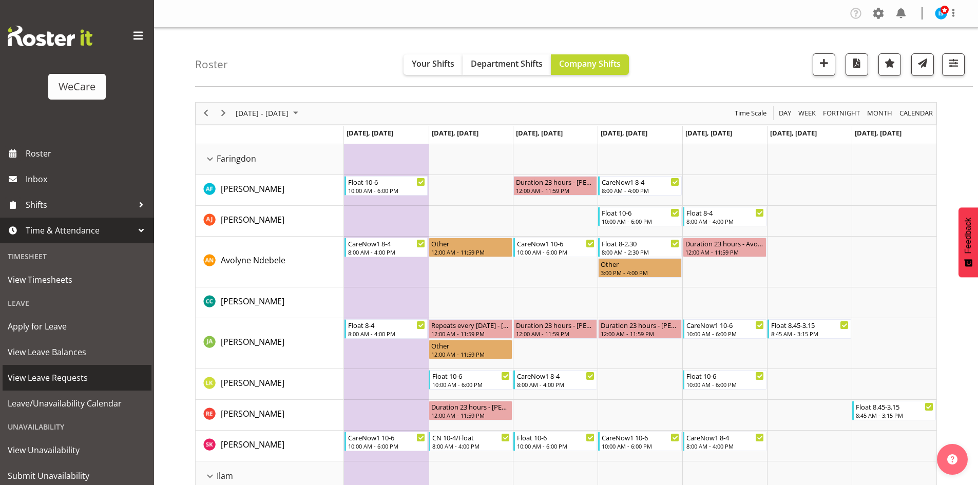
scroll to position [32, 0]
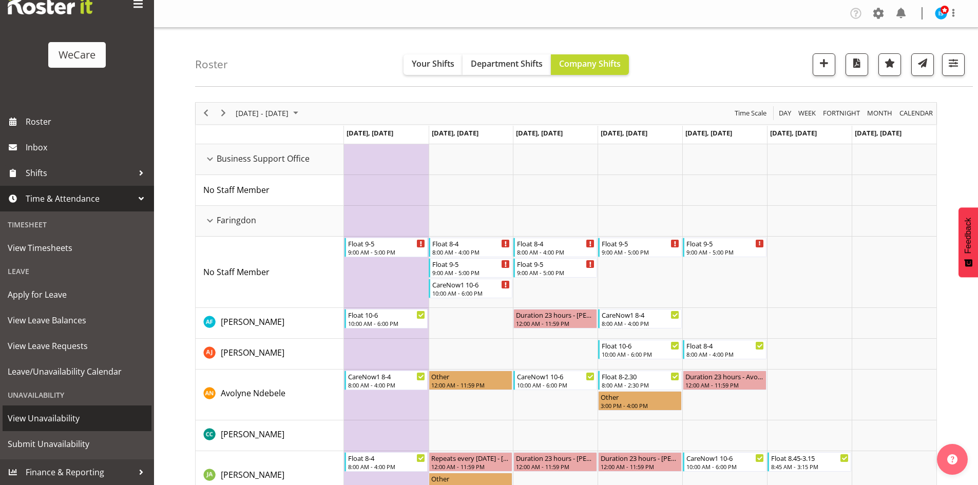
click at [31, 423] on span "View Unavailability" at bounding box center [77, 418] width 139 height 15
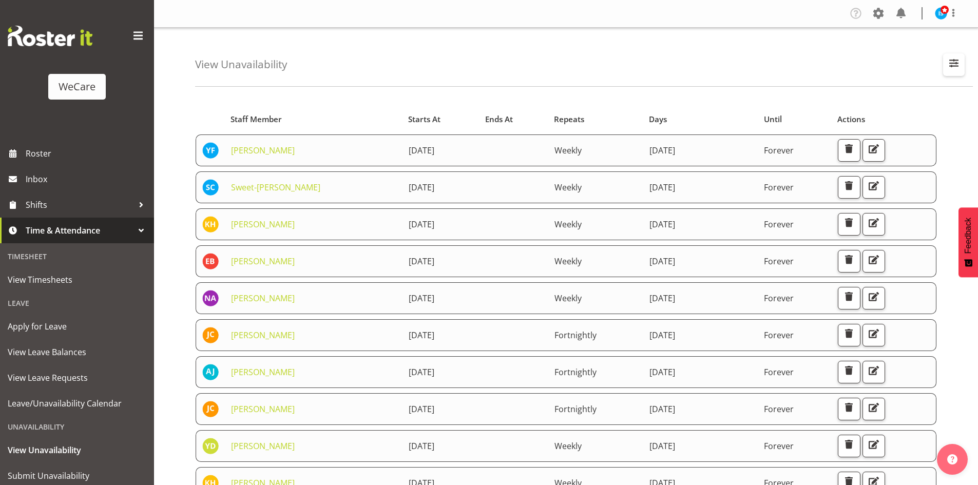
click at [950, 71] on button "button" at bounding box center [954, 64] width 22 height 23
click at [949, 131] on div "Search Search for a particular employee Showing current unavailability Apply" at bounding box center [887, 126] width 154 height 89
click at [946, 122] on div "Search Search for a particular employee Showing current unavailability Apply" at bounding box center [887, 126] width 154 height 89
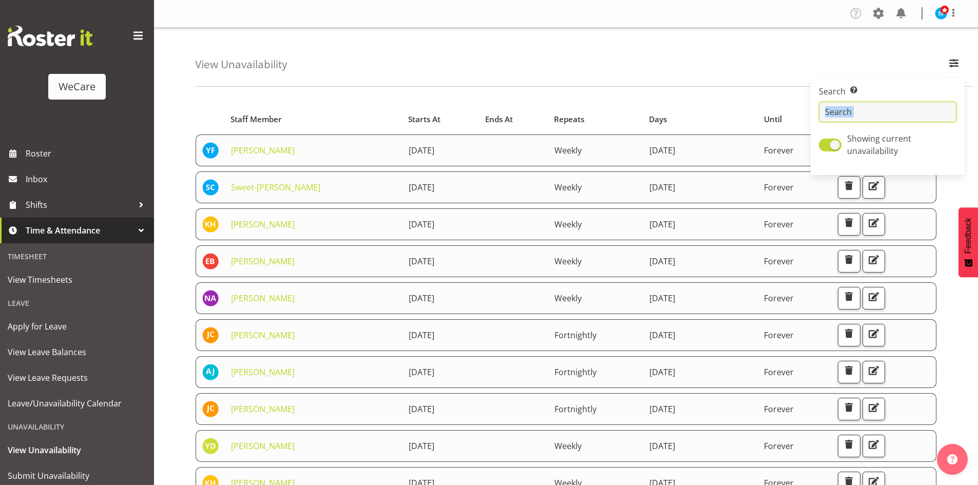
drag, startPoint x: 932, startPoint y: 114, endPoint x: 925, endPoint y: 111, distance: 7.1
click at [932, 114] on input "text" at bounding box center [888, 112] width 138 height 21
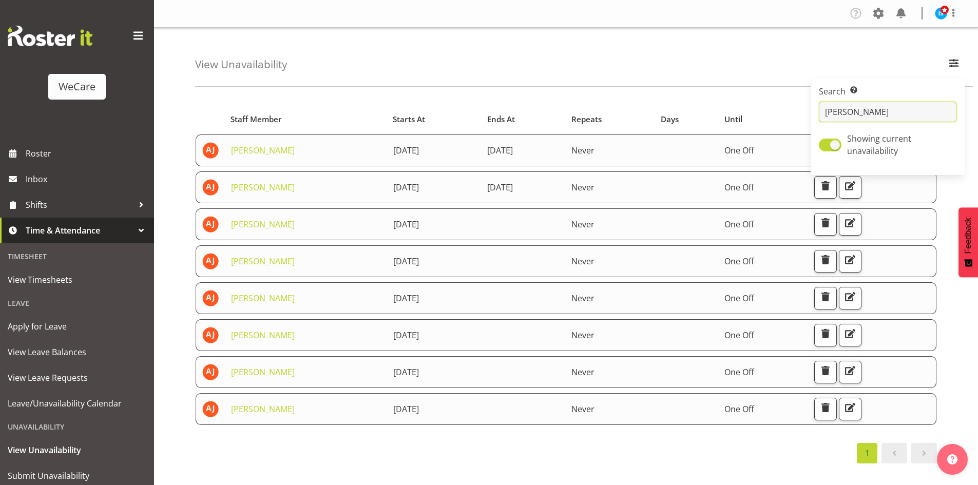
type input "[PERSON_NAME]"
click at [491, 44] on div "View Unavailability Search Search for a particular employee [PERSON_NAME] Showi…" at bounding box center [584, 57] width 778 height 59
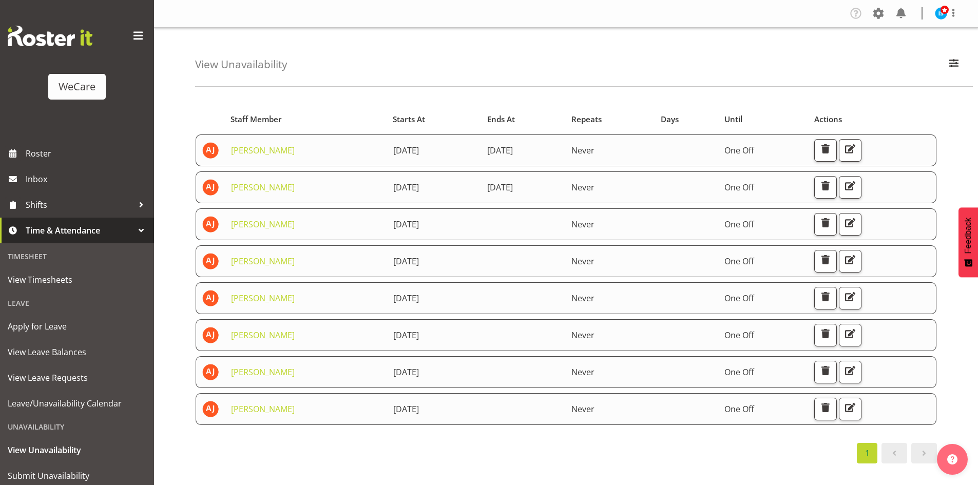
click at [842, 298] on td at bounding box center [872, 298] width 128 height 32
click at [832, 297] on span "button" at bounding box center [825, 296] width 13 height 13
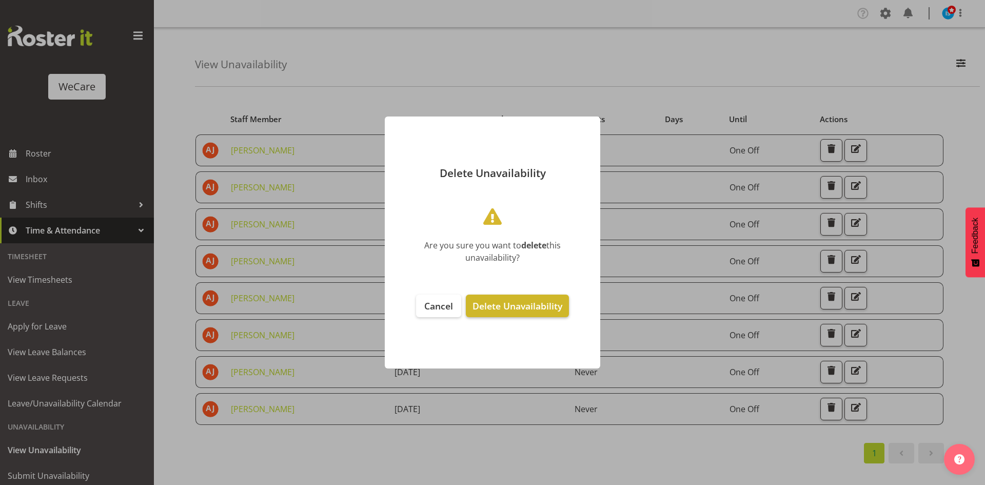
click at [551, 306] on span "Delete Unavailability" at bounding box center [518, 306] width 90 height 12
